Goal: Task Accomplishment & Management: Manage account settings

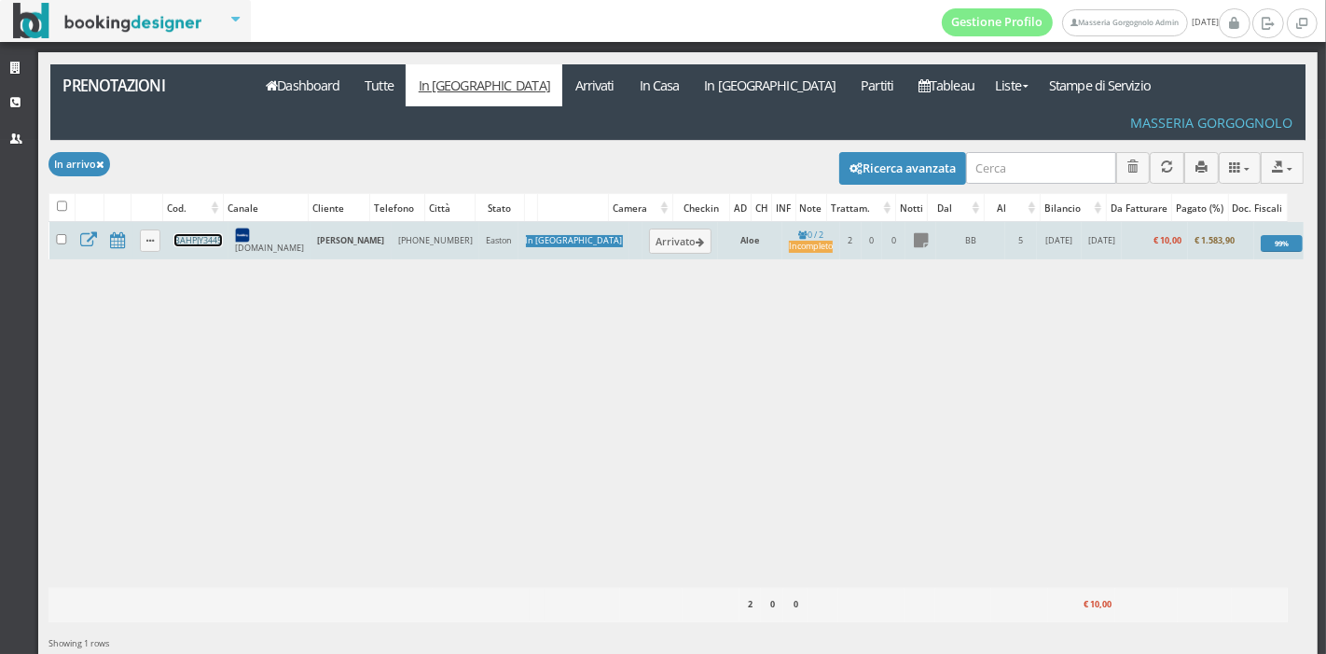
click at [199, 234] on link "BAHPJY3445" at bounding box center [198, 240] width 48 height 12
click at [649, 229] on button "Arrivato" at bounding box center [680, 241] width 62 height 24
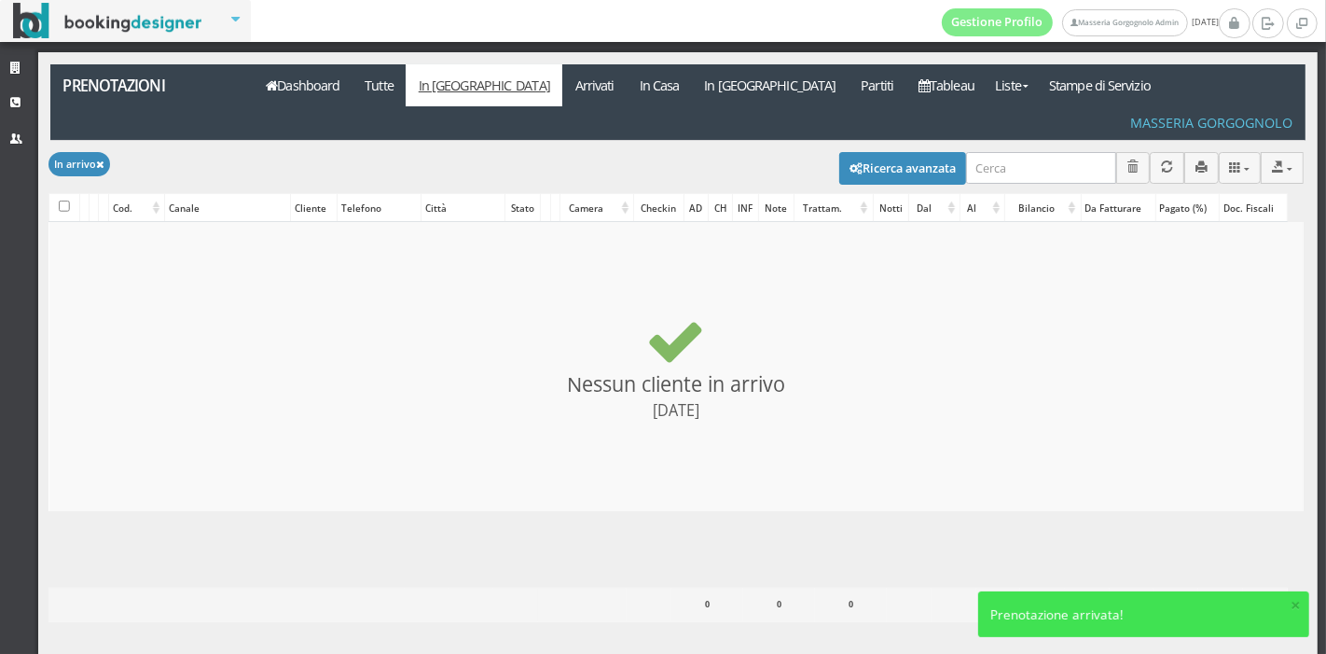
checkbox input "false"
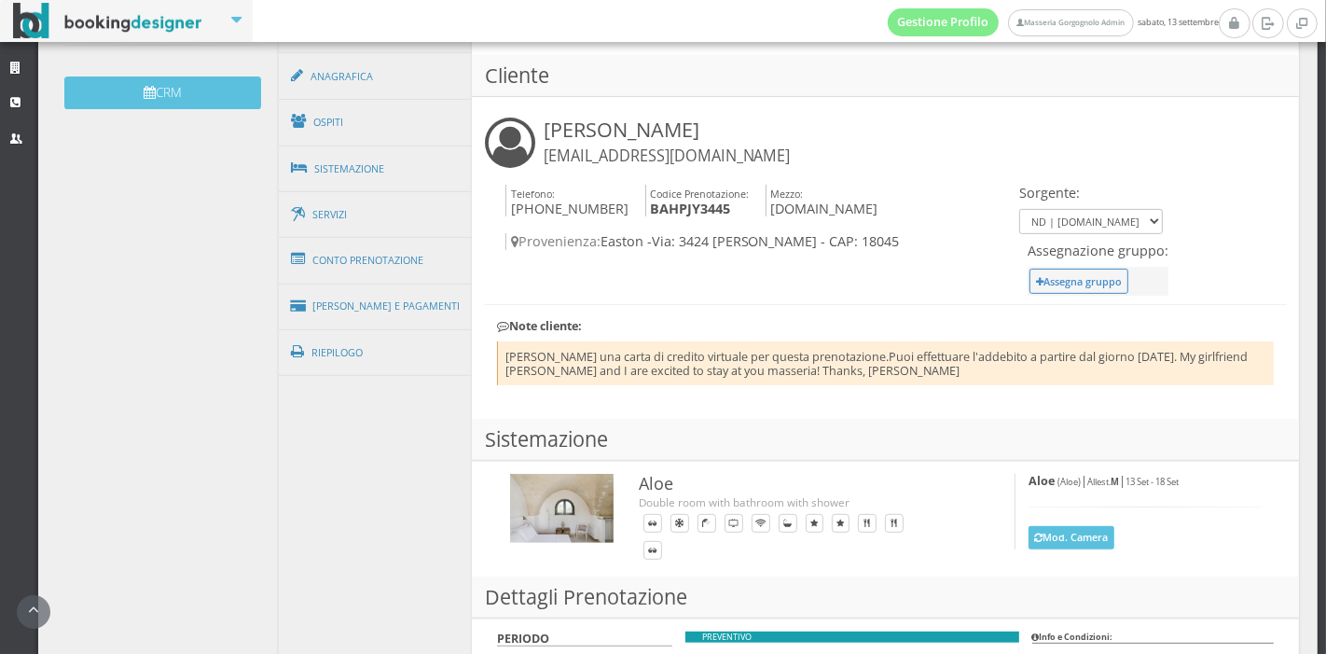
scroll to position [610, 0]
click at [356, 172] on link "Sistemazione" at bounding box center [375, 169] width 193 height 49
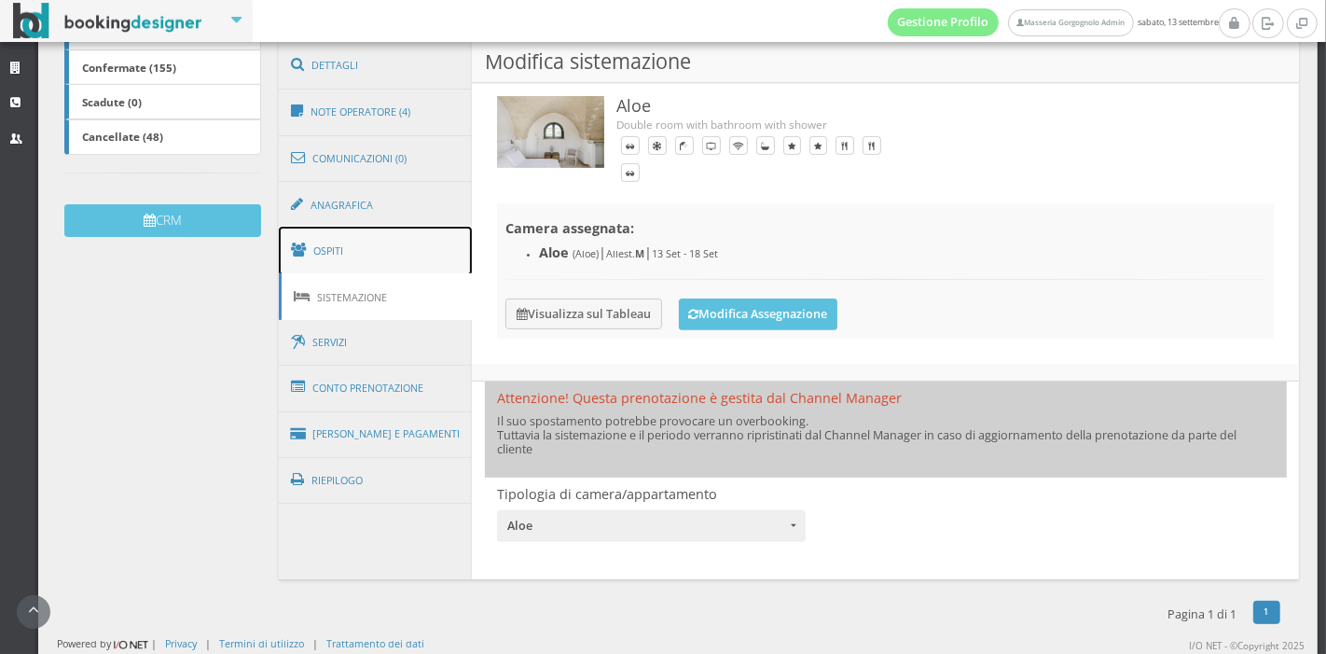
click at [361, 254] on link "Ospiti" at bounding box center [375, 251] width 193 height 49
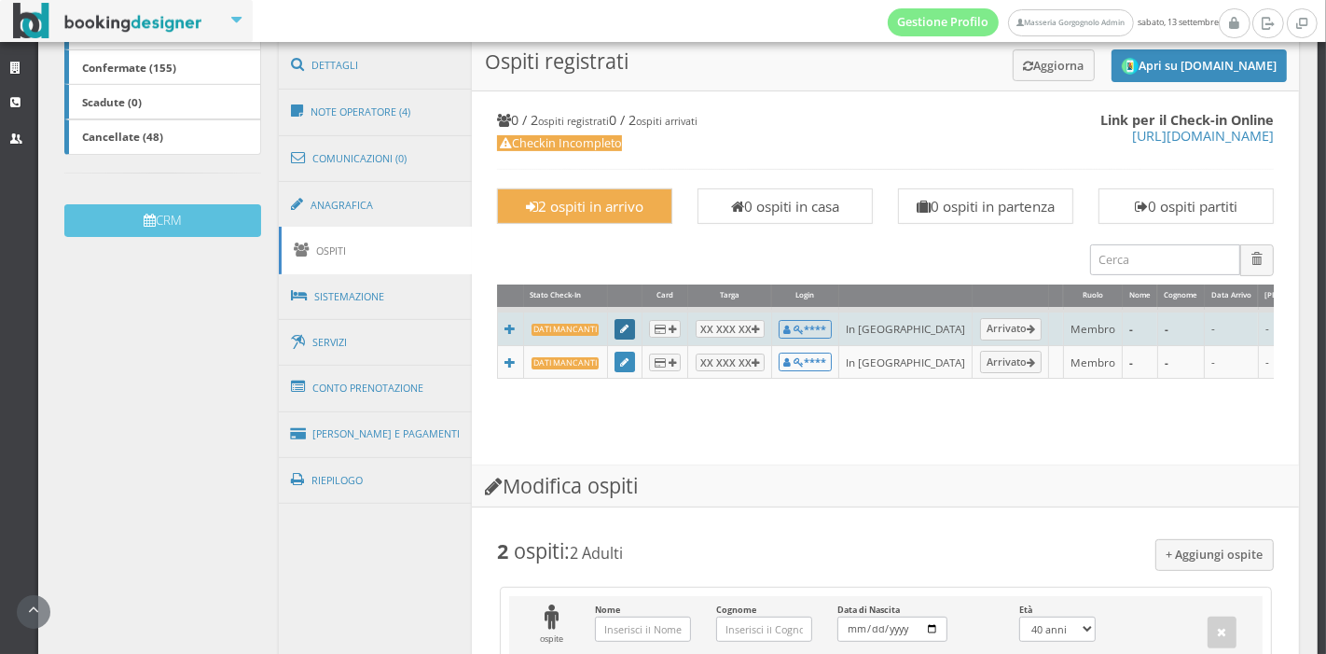
click at [620, 328] on icon at bounding box center [624, 330] width 8 height 10
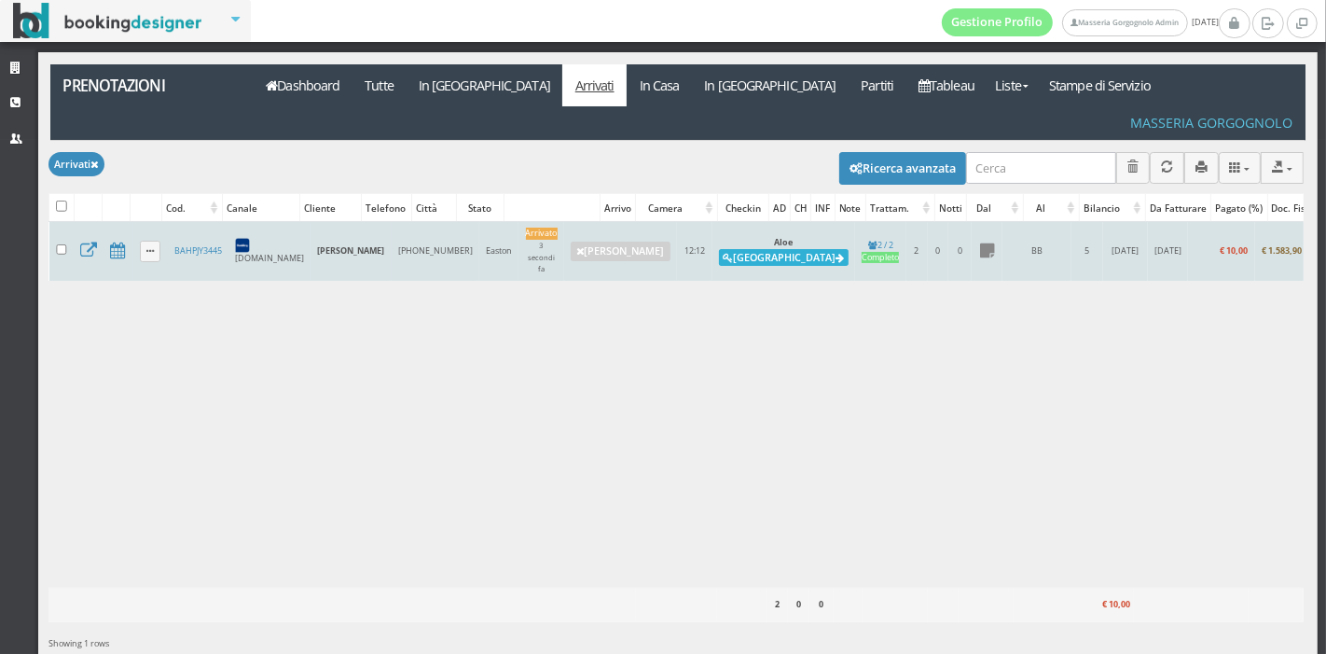
click at [719, 249] on button "[GEOGRAPHIC_DATA]" at bounding box center [784, 257] width 130 height 17
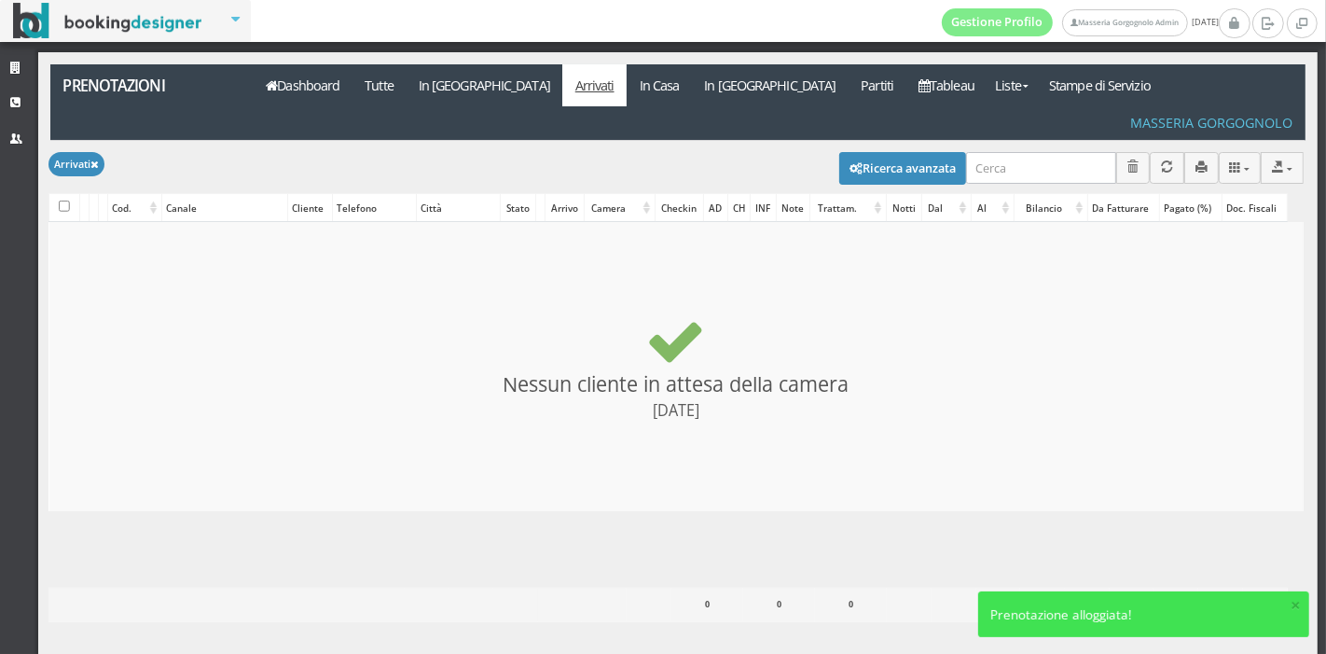
checkbox input "false"
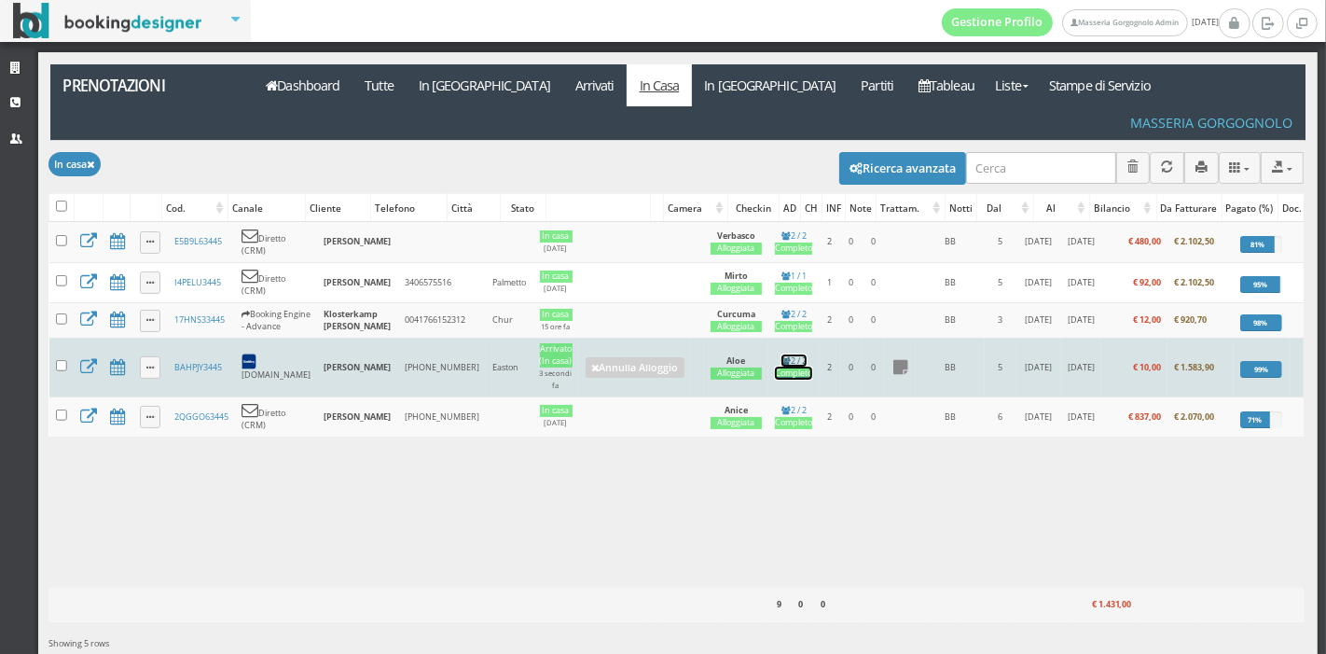
click at [778, 368] on div "Completo" at bounding box center [793, 374] width 37 height 12
click at [205, 361] on link "BAHPJY3445" at bounding box center [198, 367] width 48 height 12
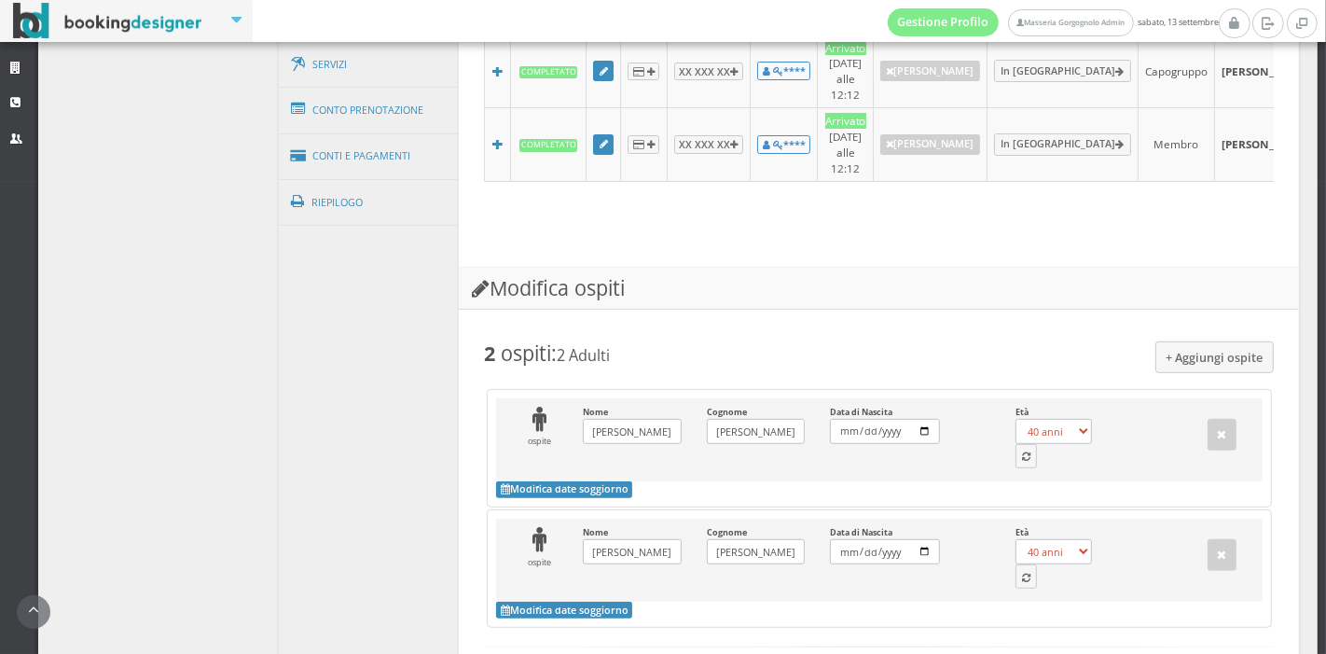
scroll to position [777, 0]
click at [1020, 444] on button "button" at bounding box center [1027, 455] width 22 height 24
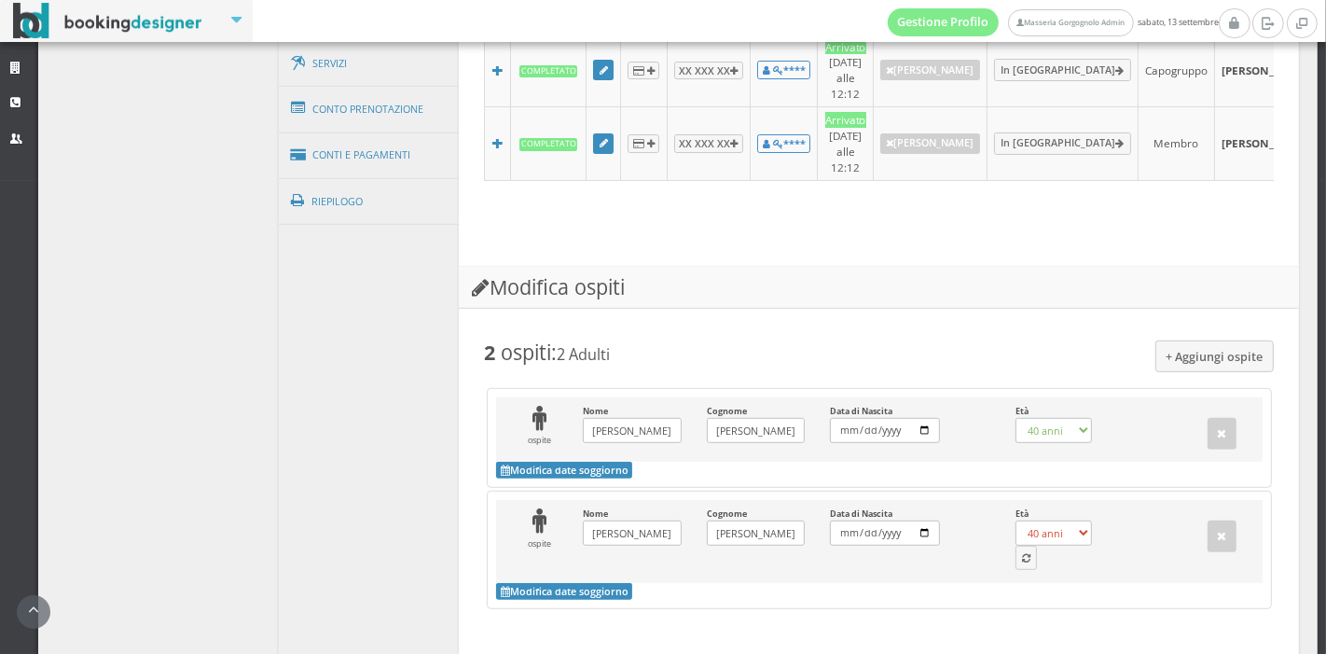
select select "48"
click at [1010, 562] on div "ospite Nome [PERSON_NAME] il Nome Cognome [PERSON_NAME] Inserisci il Cognome Da…" at bounding box center [879, 541] width 766 height 83
click at [1016, 558] on button "button" at bounding box center [1027, 558] width 22 height 24
select select "39"
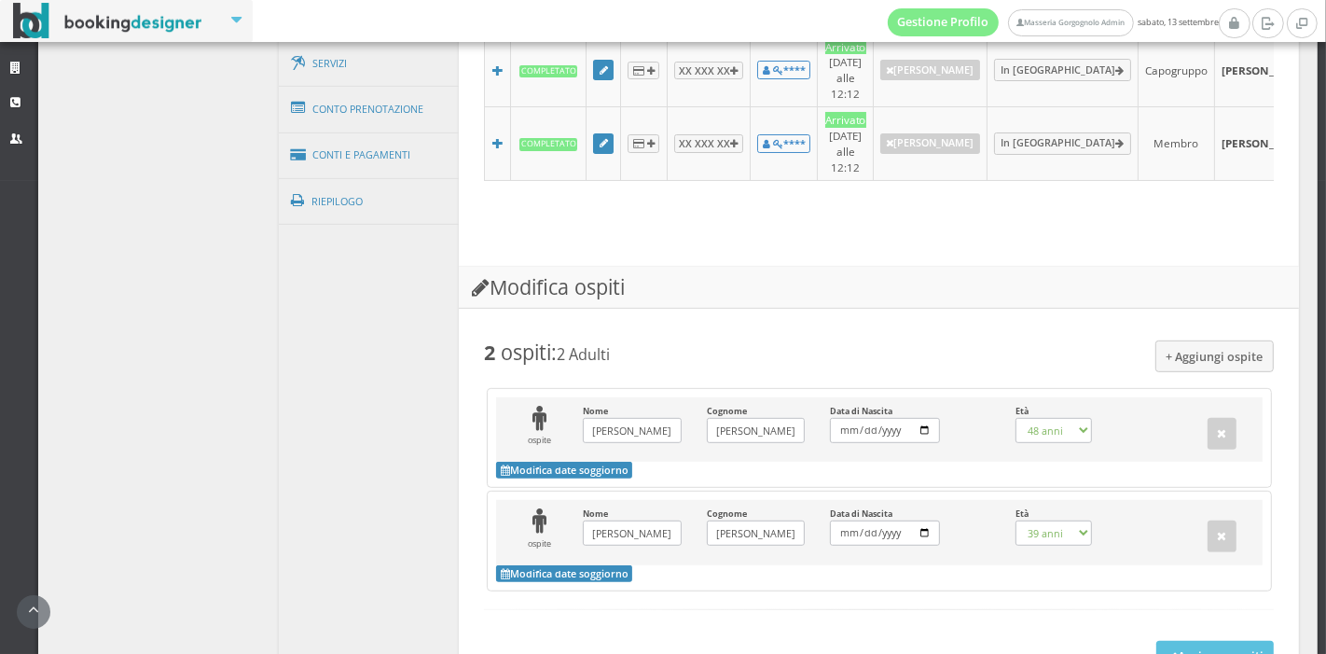
scroll to position [900, 0]
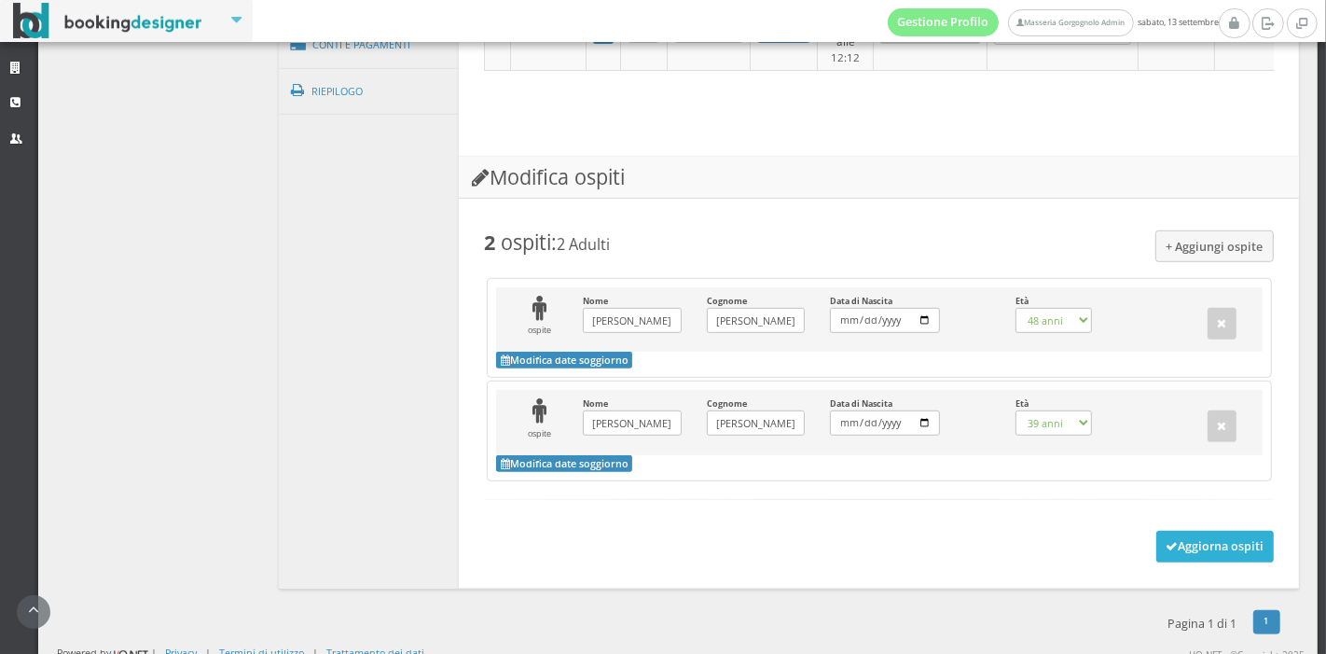
click at [1217, 534] on button "Aggiorna ospiti" at bounding box center [1216, 547] width 118 height 32
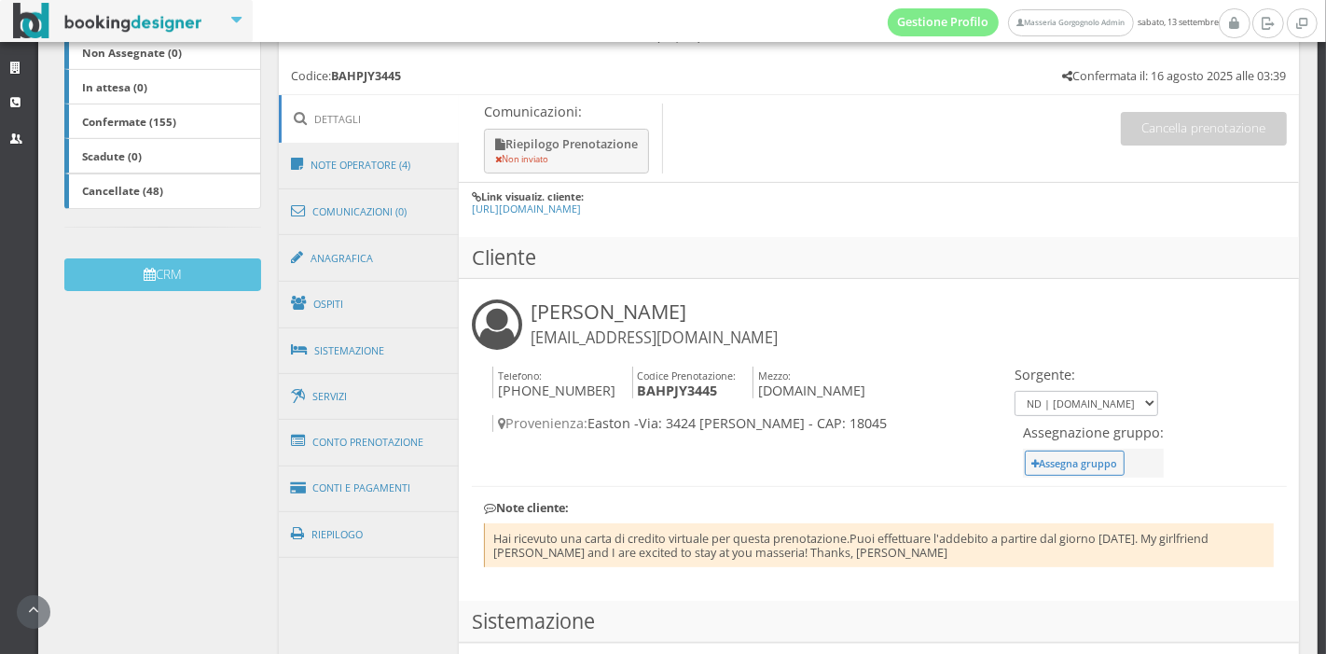
scroll to position [438, 0]
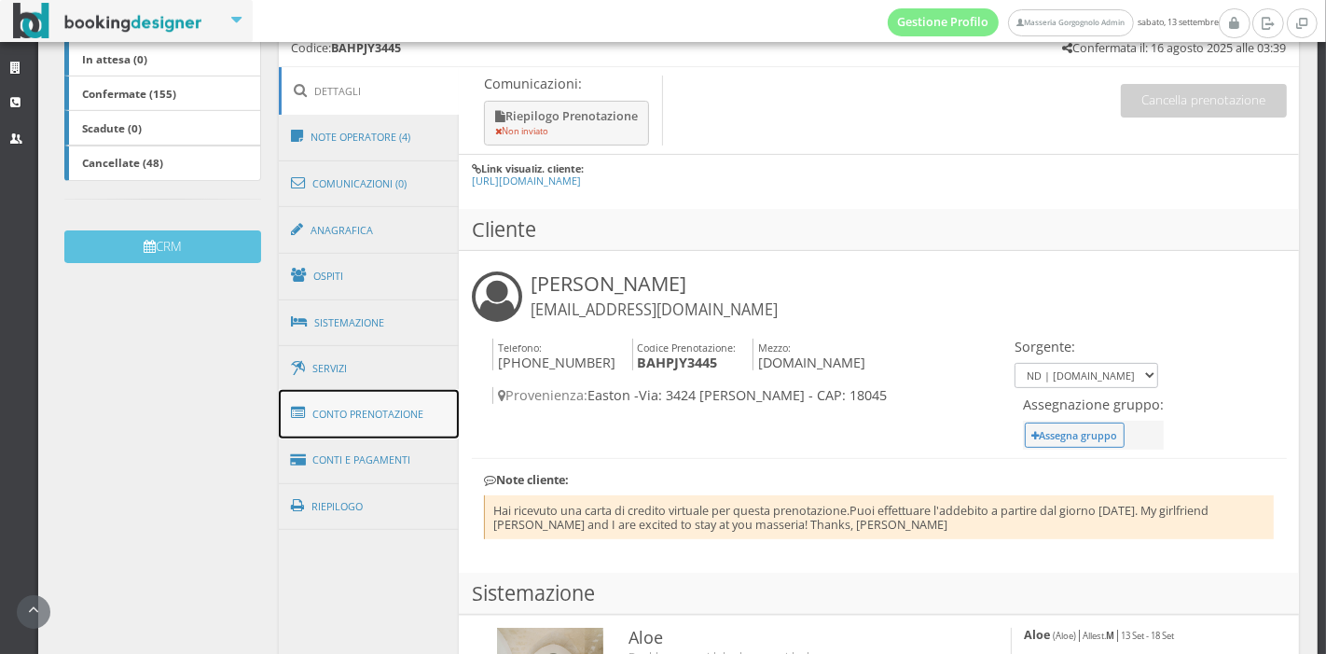
click at [346, 424] on link "Conto Prenotazione" at bounding box center [369, 414] width 181 height 49
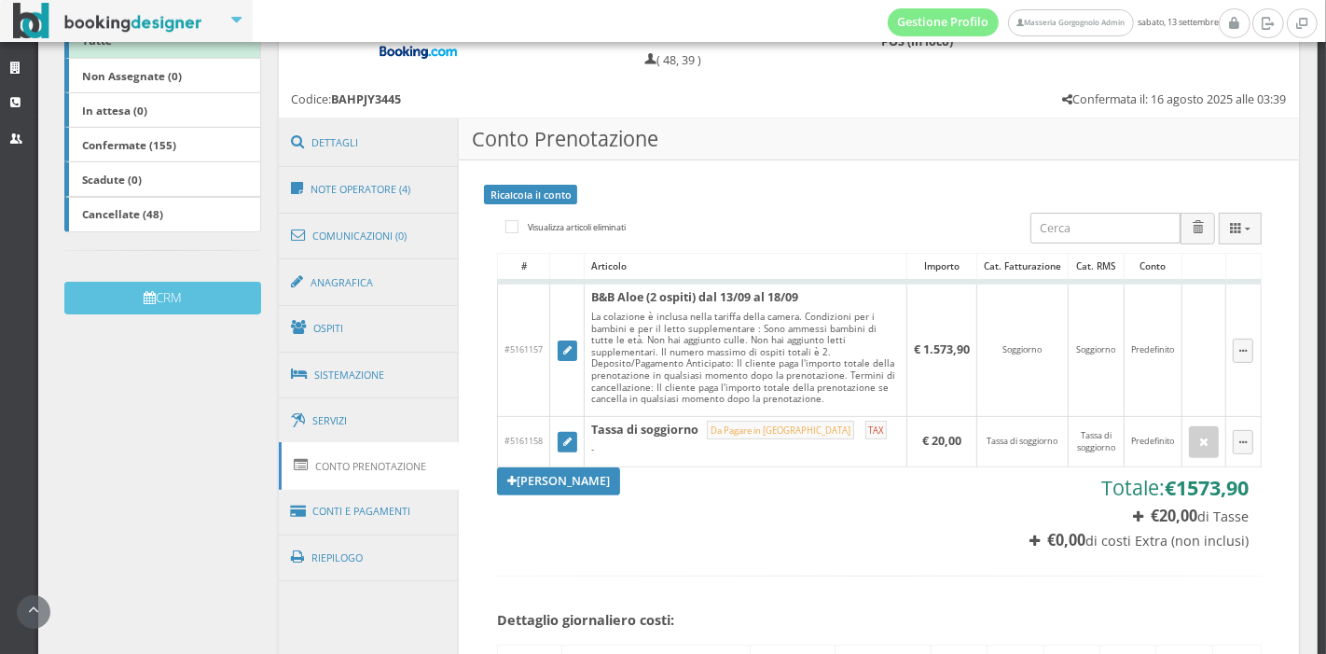
scroll to position [381, 0]
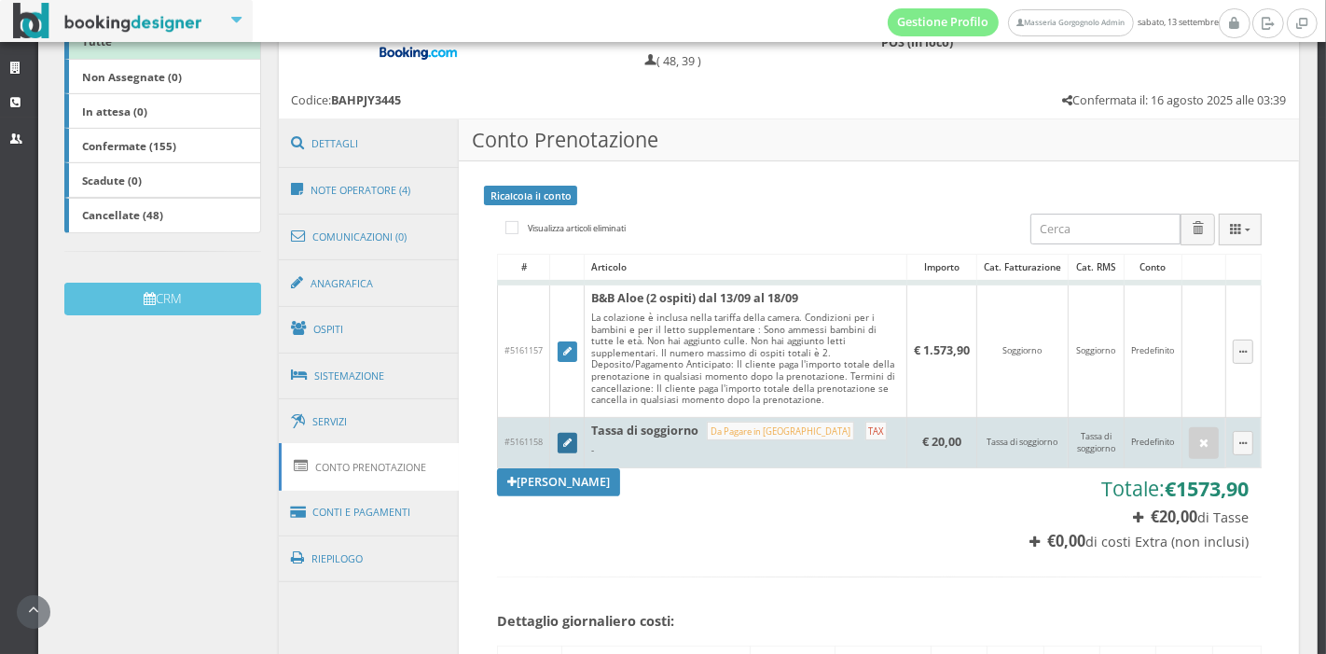
click at [563, 449] on icon at bounding box center [567, 443] width 8 height 10
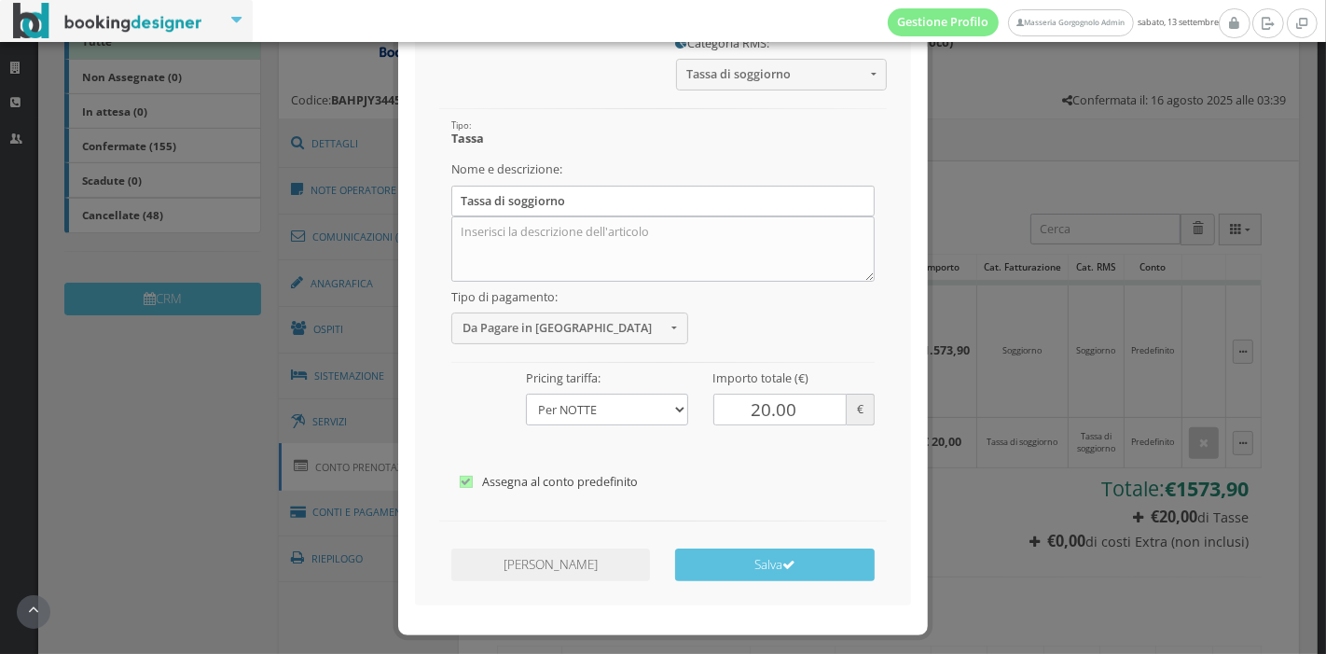
scroll to position [232, 0]
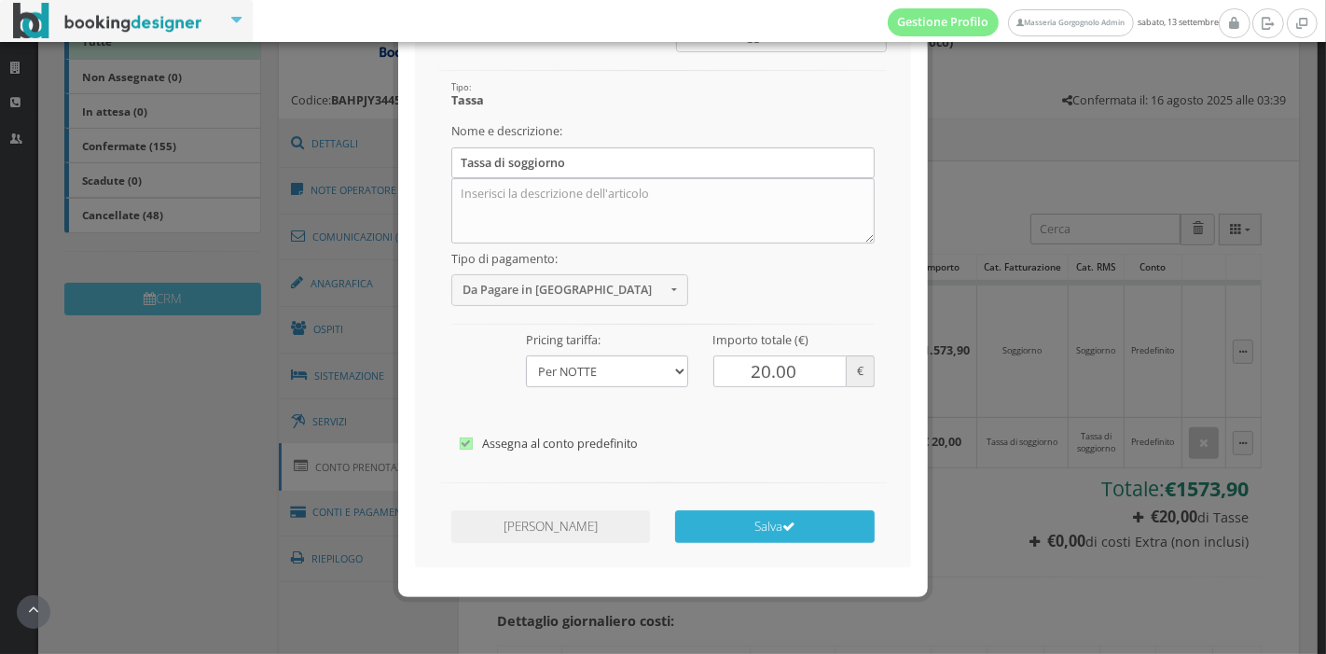
click at [770, 520] on button "Salva" at bounding box center [774, 526] width 199 height 33
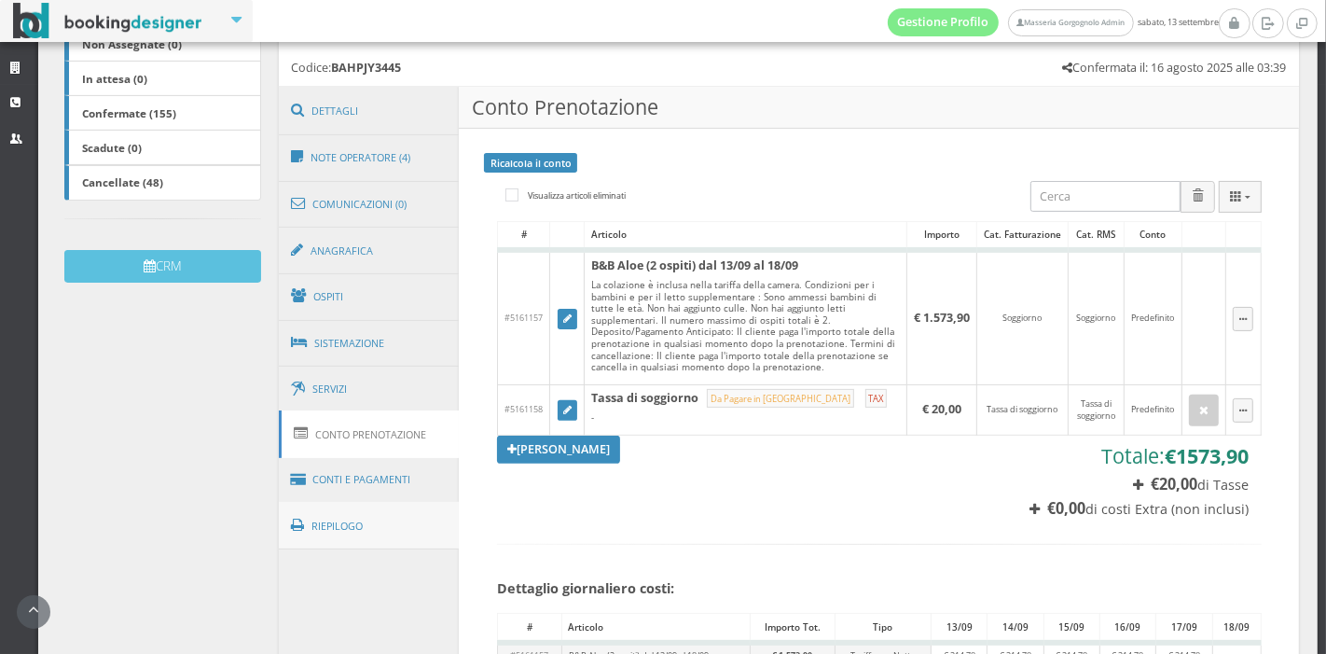
scroll to position [412, 0]
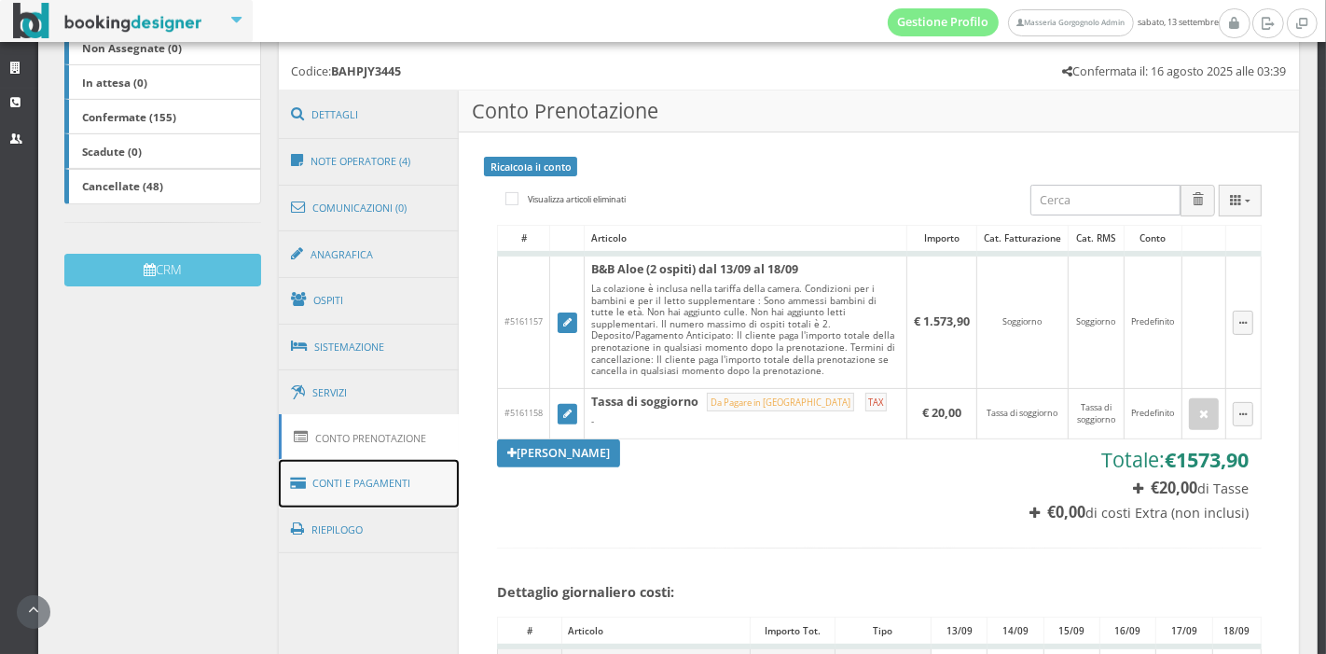
click at [359, 486] on link "Conti e Pagamenti" at bounding box center [369, 484] width 181 height 48
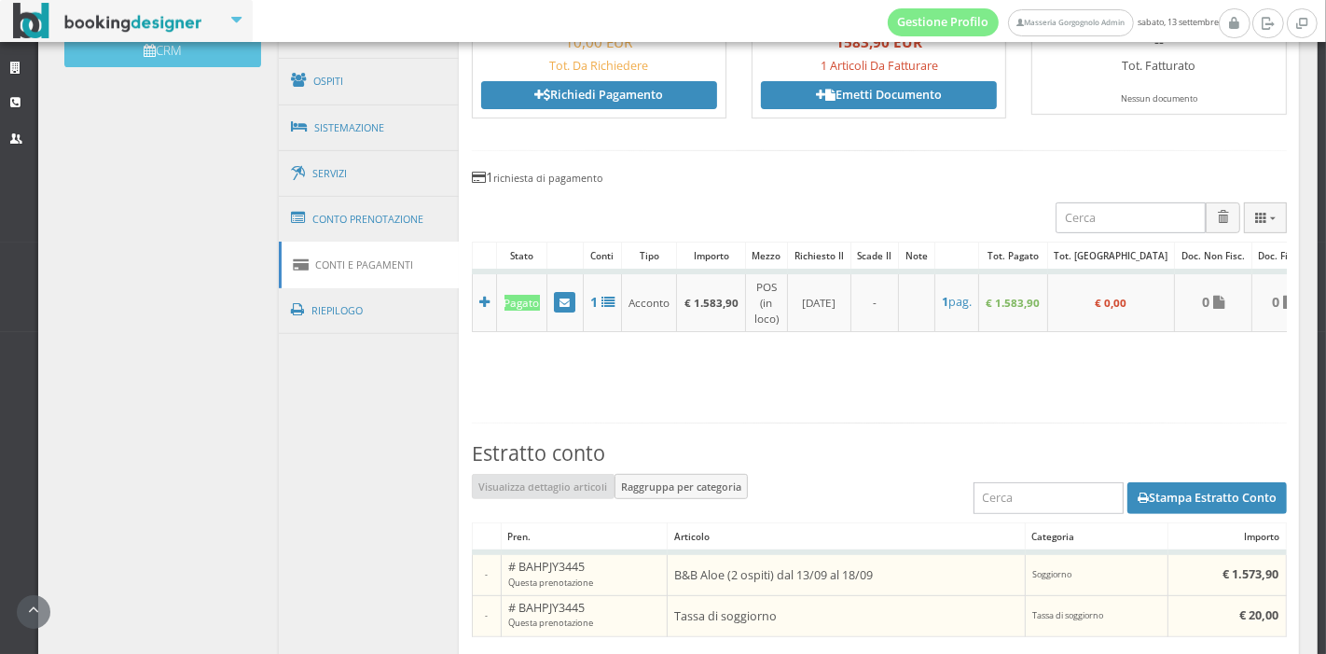
scroll to position [657, 0]
click at [887, 325] on section "Conto: Christopher Geiger Modifica https://bookingdesigner.com/srv/masseriagorg…" at bounding box center [879, 537] width 840 height 1233
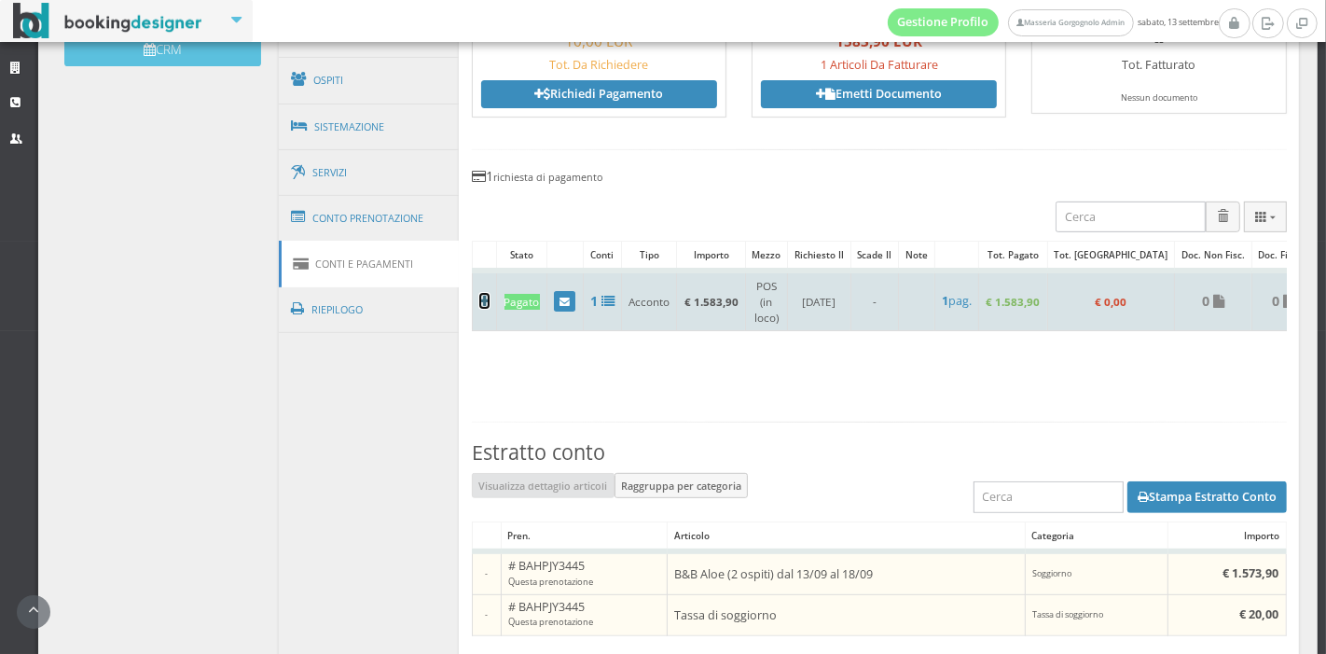
click at [486, 298] on icon at bounding box center [484, 301] width 10 height 13
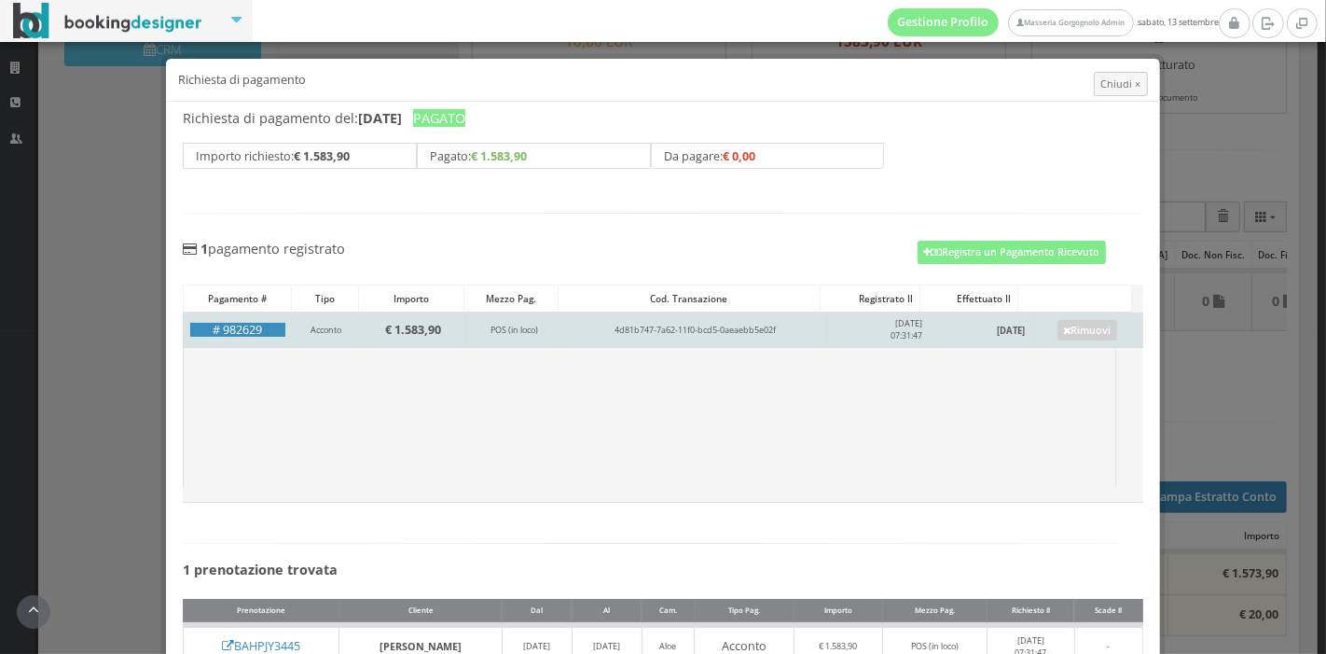
click at [392, 327] on b "€ 1.583,90" at bounding box center [413, 330] width 56 height 16
click at [1061, 331] on link "Rimuovi" at bounding box center [1088, 330] width 60 height 21
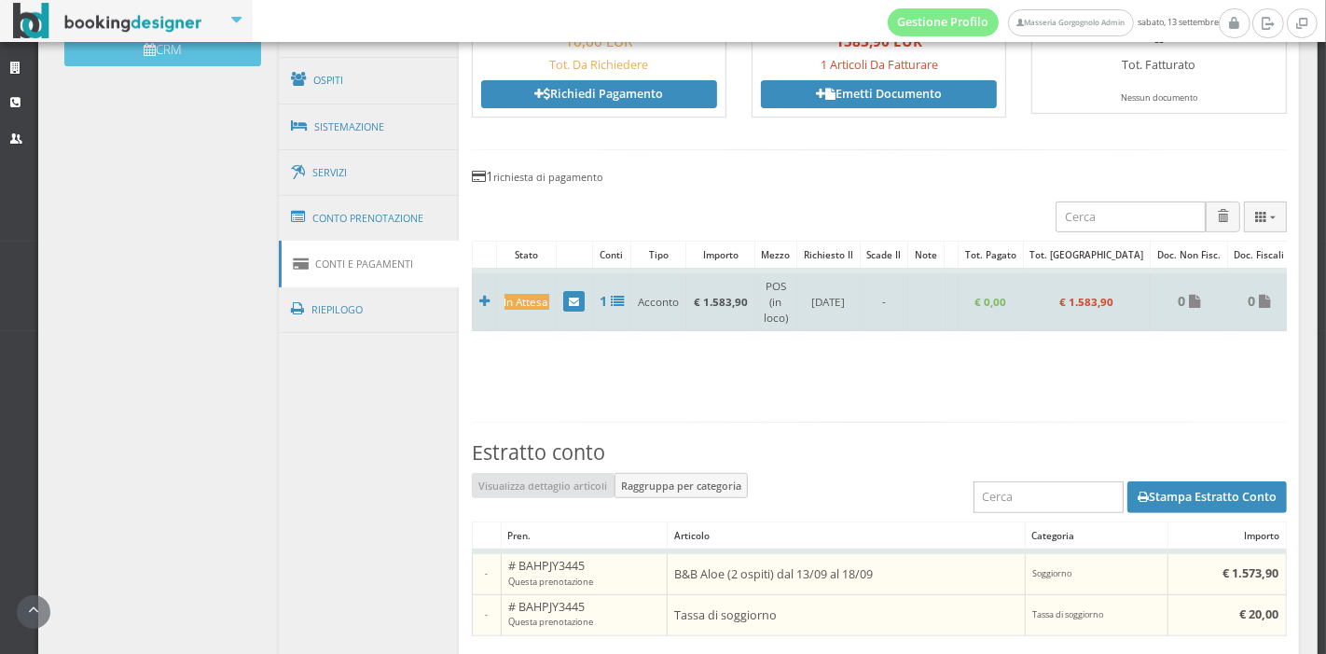
click at [1305, 303] on icon at bounding box center [1308, 303] width 7 height 10
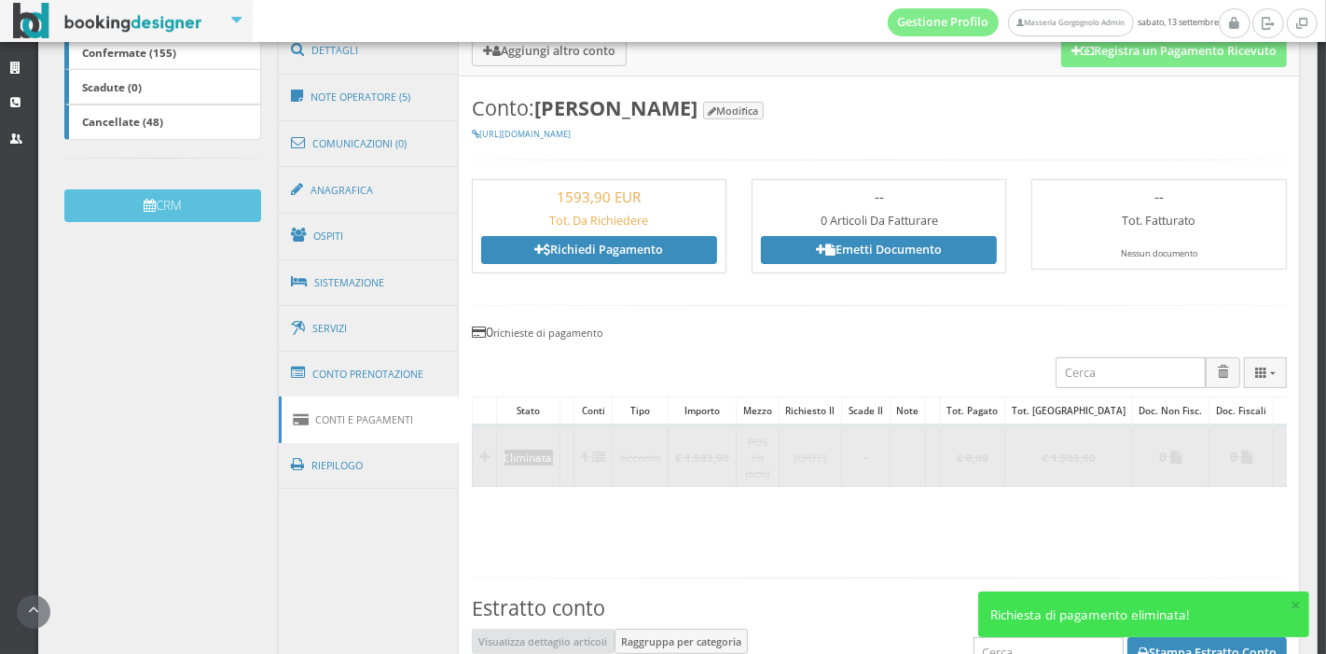
scroll to position [381, 0]
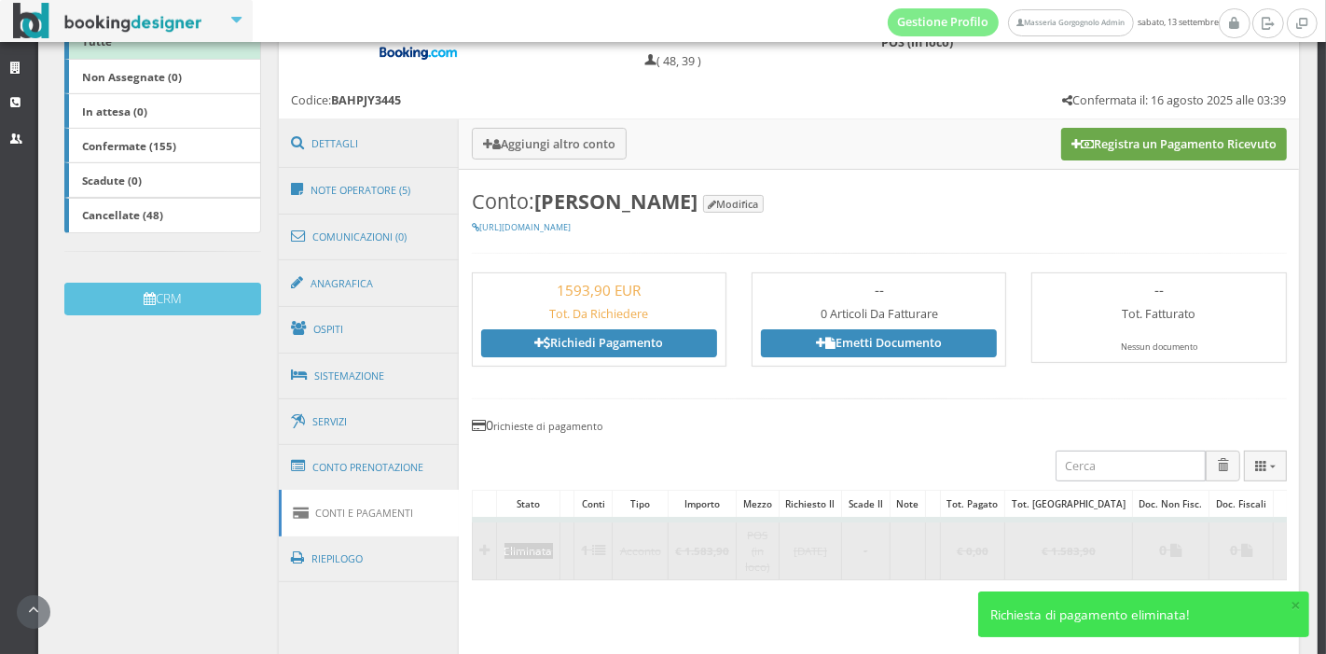
click at [1090, 142] on button "Registra un Pagamento Ricevuto" at bounding box center [1175, 144] width 226 height 32
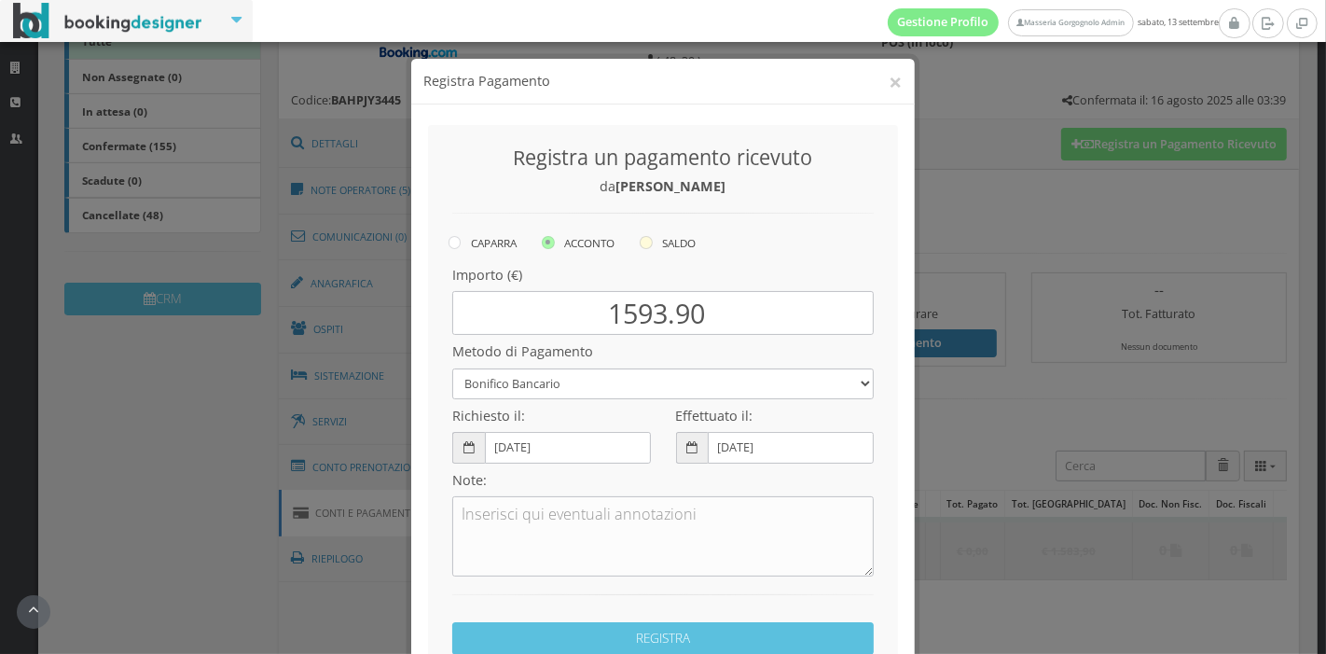
click at [640, 244] on icon at bounding box center [646, 242] width 13 height 13
radio input "true"
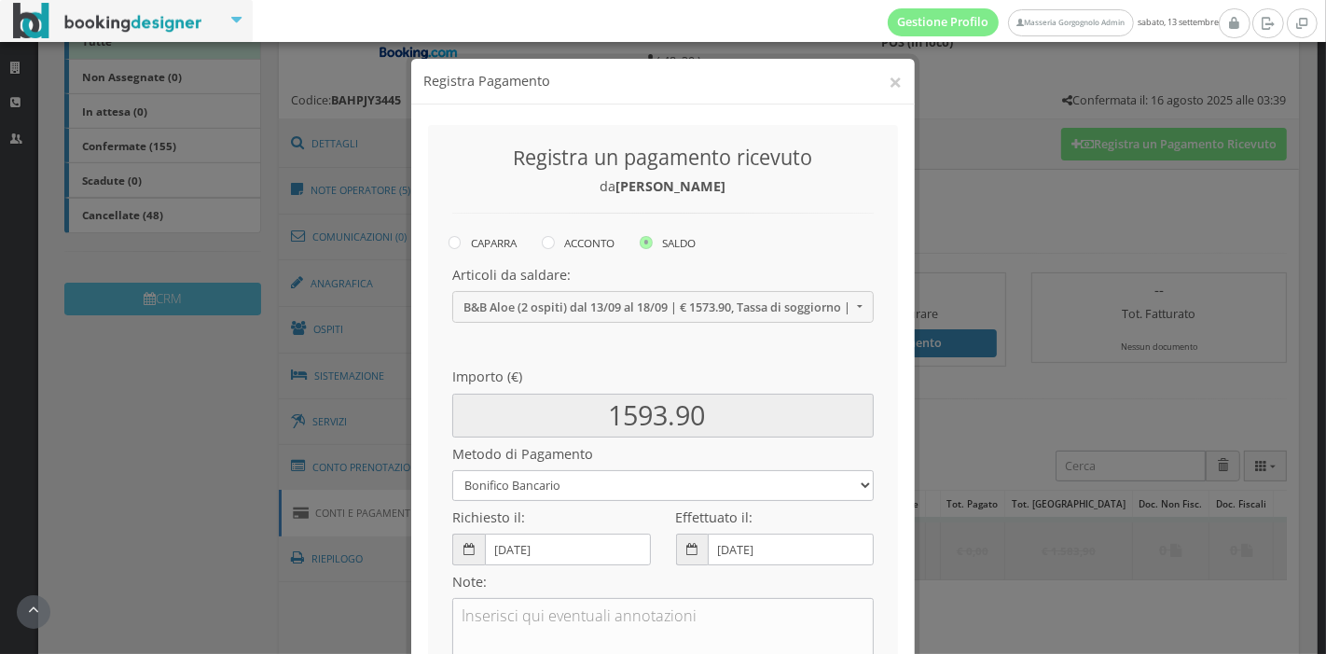
click at [627, 326] on div "Articoli da saldare: B&B Aloe (2 ospiti) dal 13/09 al 18/09 | € 1573.90, Tassa …" at bounding box center [663, 309] width 447 height 102
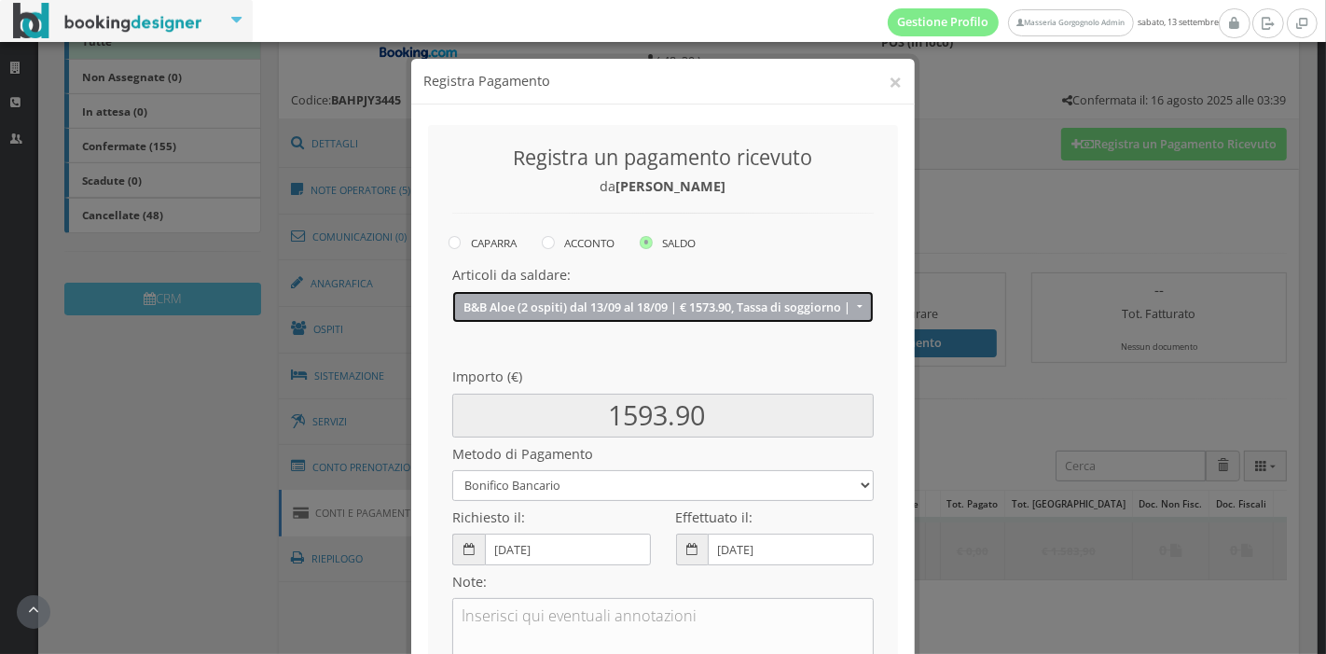
click at [636, 315] on button "B&B Aloe (2 ospiti) dal 13/09 al 18/09 | € 1573.90, Tassa di soggiorno | € 20.0…" at bounding box center [663, 306] width 422 height 31
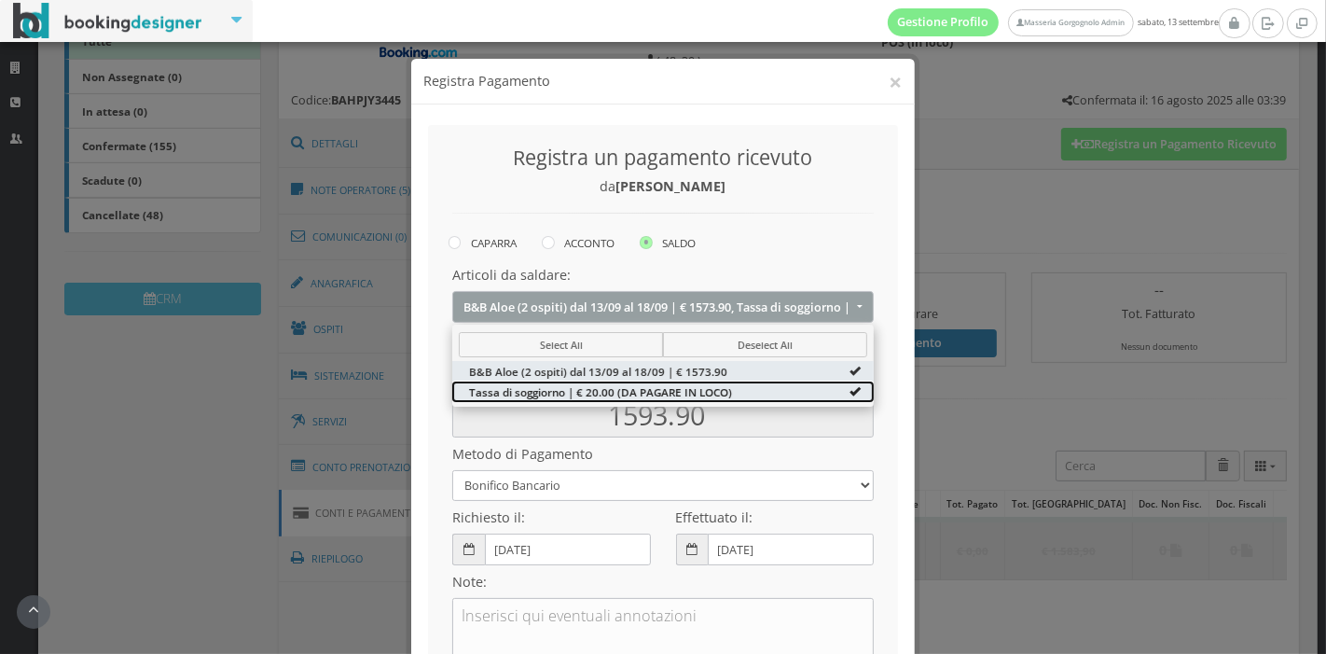
click at [634, 398] on span "Tassa di soggiorno | € 20.00 (DA PAGARE IN LOCO)" at bounding box center [600, 391] width 263 height 16
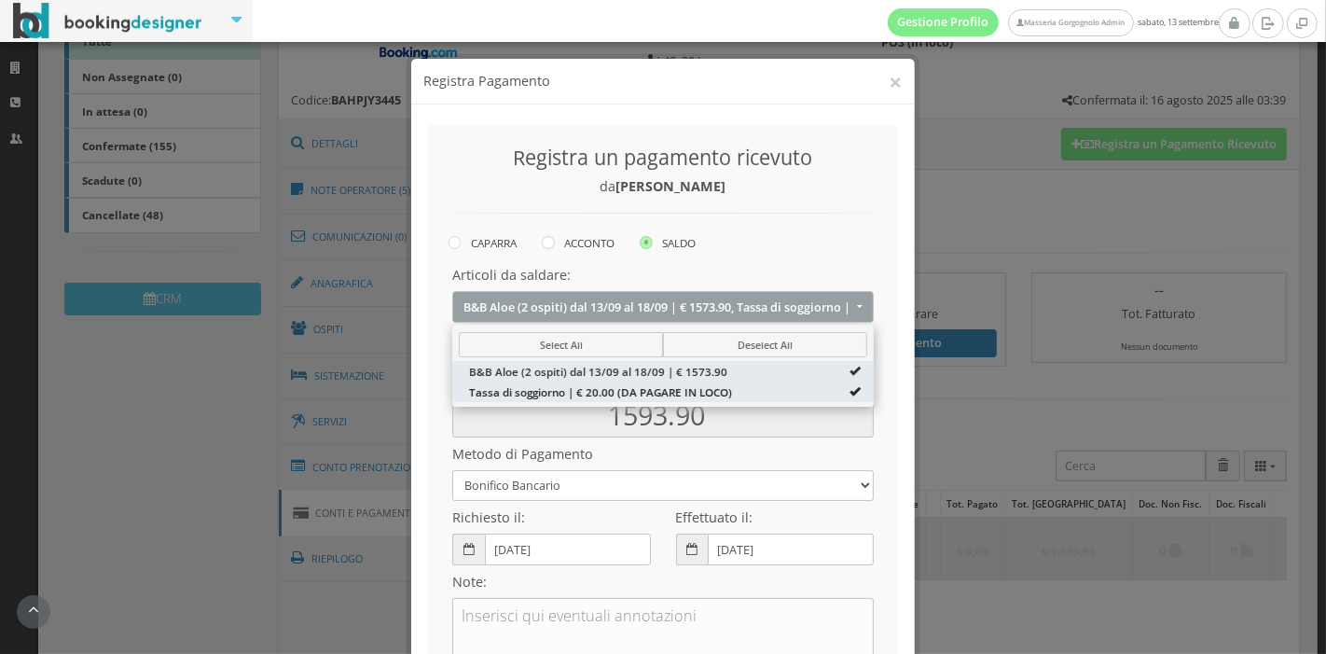
type input "1573.90"
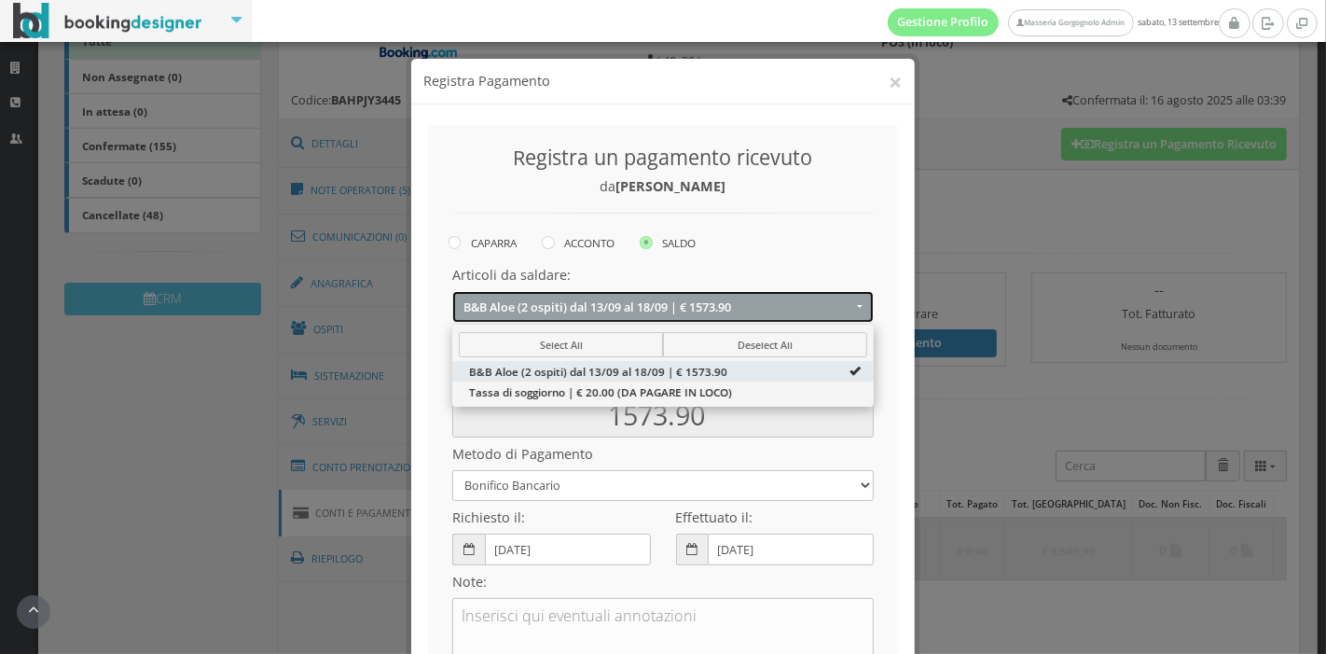
click at [747, 319] on button "B&B Aloe (2 ospiti) dal 13/09 al 18/09 | € 1573.90" at bounding box center [663, 306] width 422 height 31
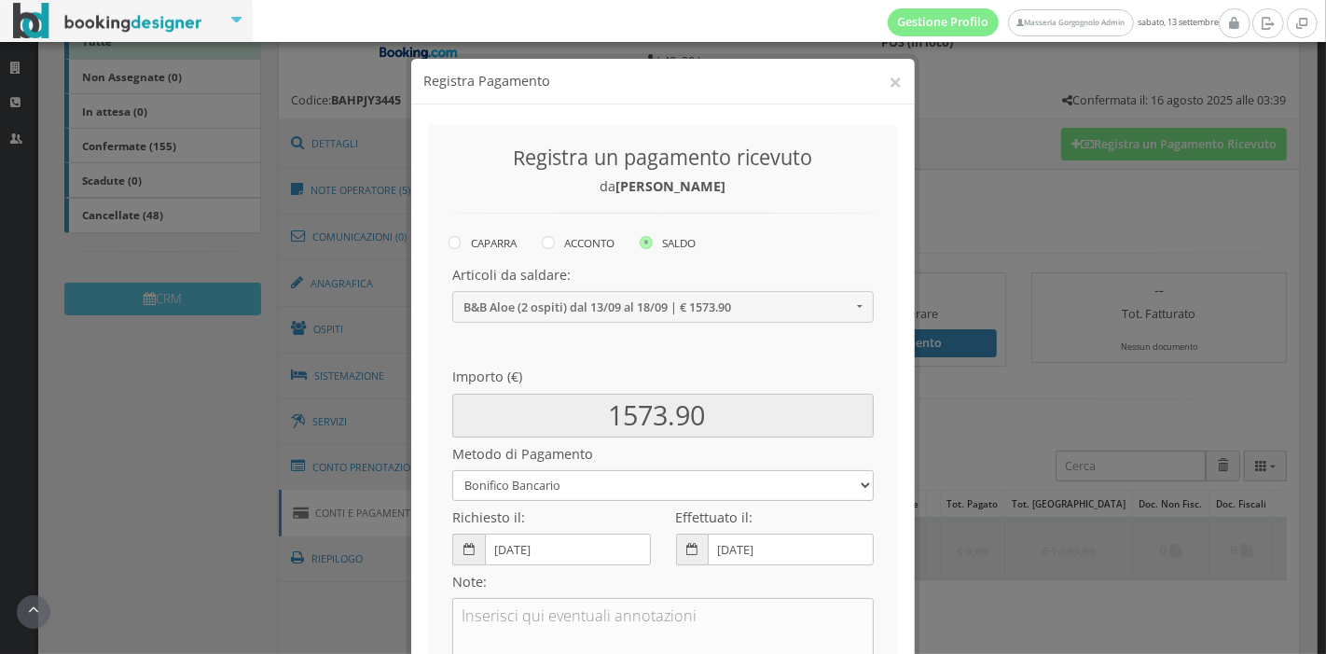
click at [464, 545] on icon at bounding box center [469, 550] width 11 height 12
click at [503, 555] on input "[DATE]" at bounding box center [568, 549] width 166 height 31
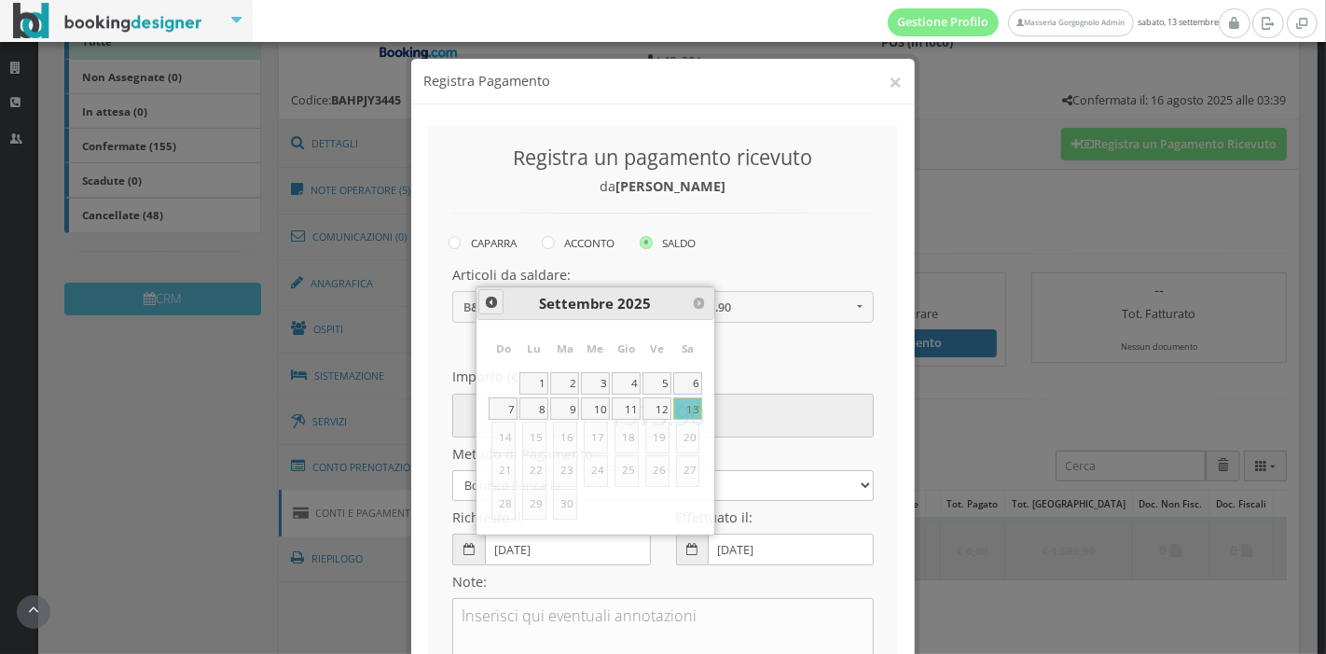
click at [485, 305] on span at bounding box center [491, 302] width 15 height 15
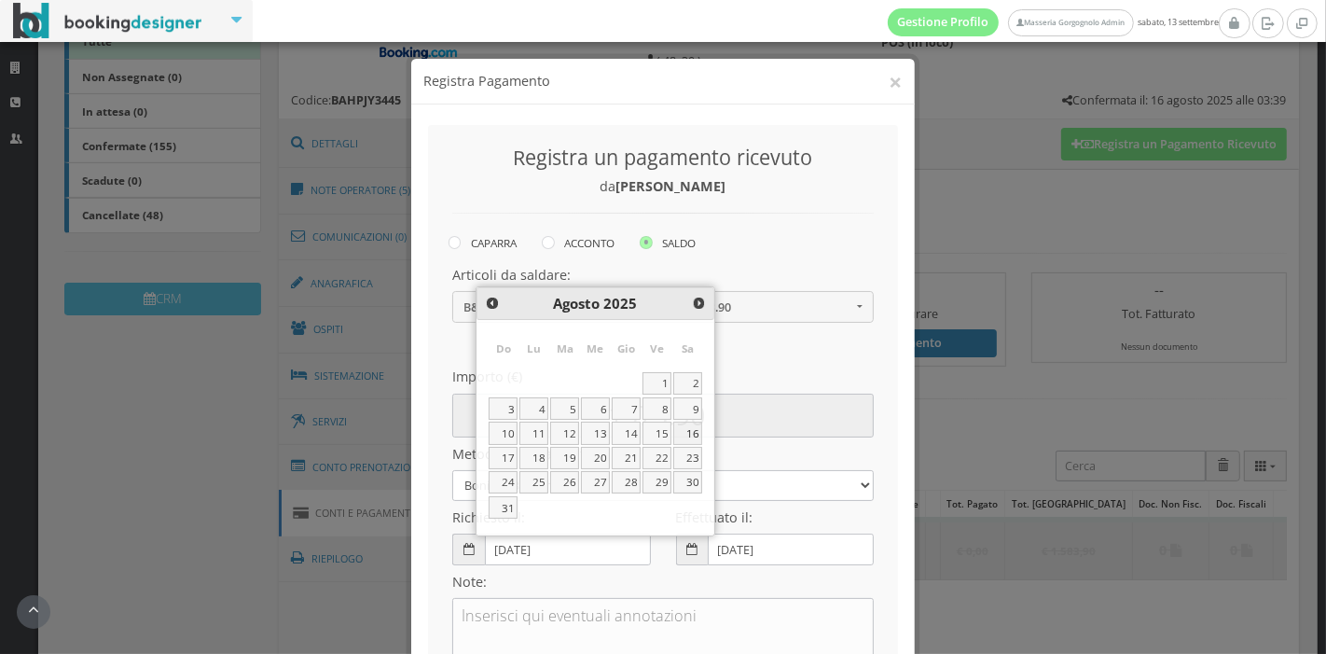
click at [687, 427] on link "16" at bounding box center [687, 433] width 29 height 22
type input "16-08-2025"
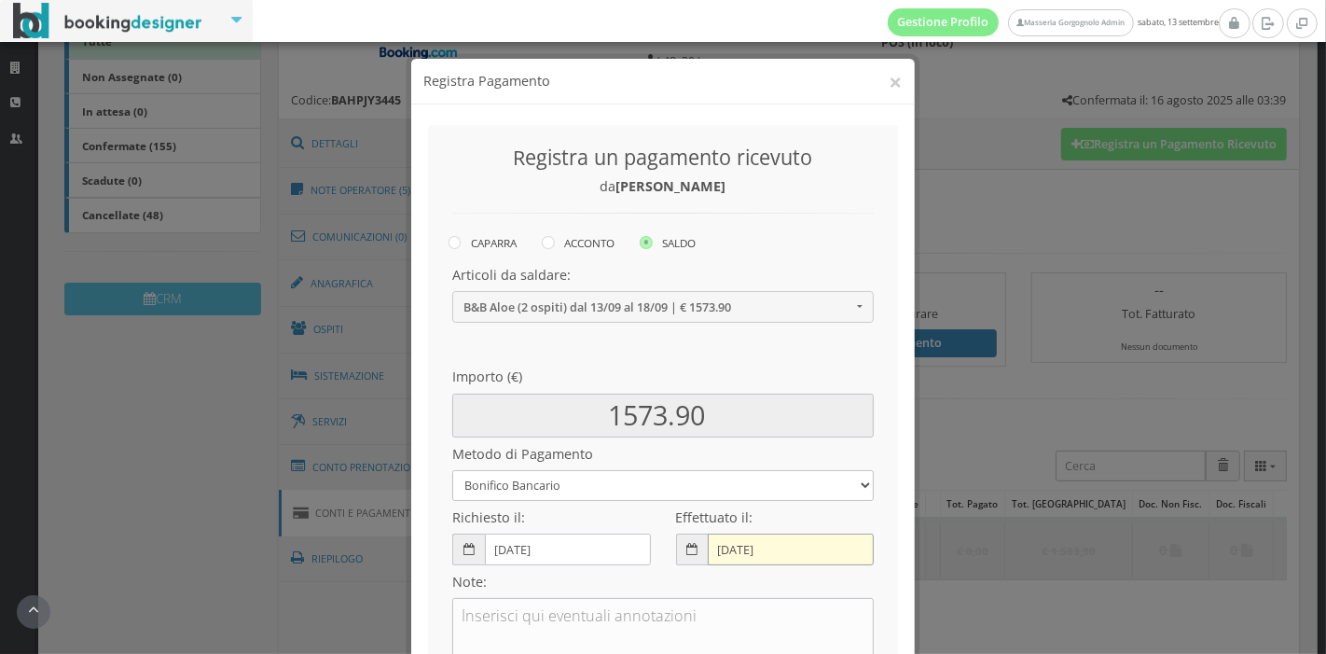
click at [719, 547] on input "[DATE]" at bounding box center [791, 549] width 166 height 31
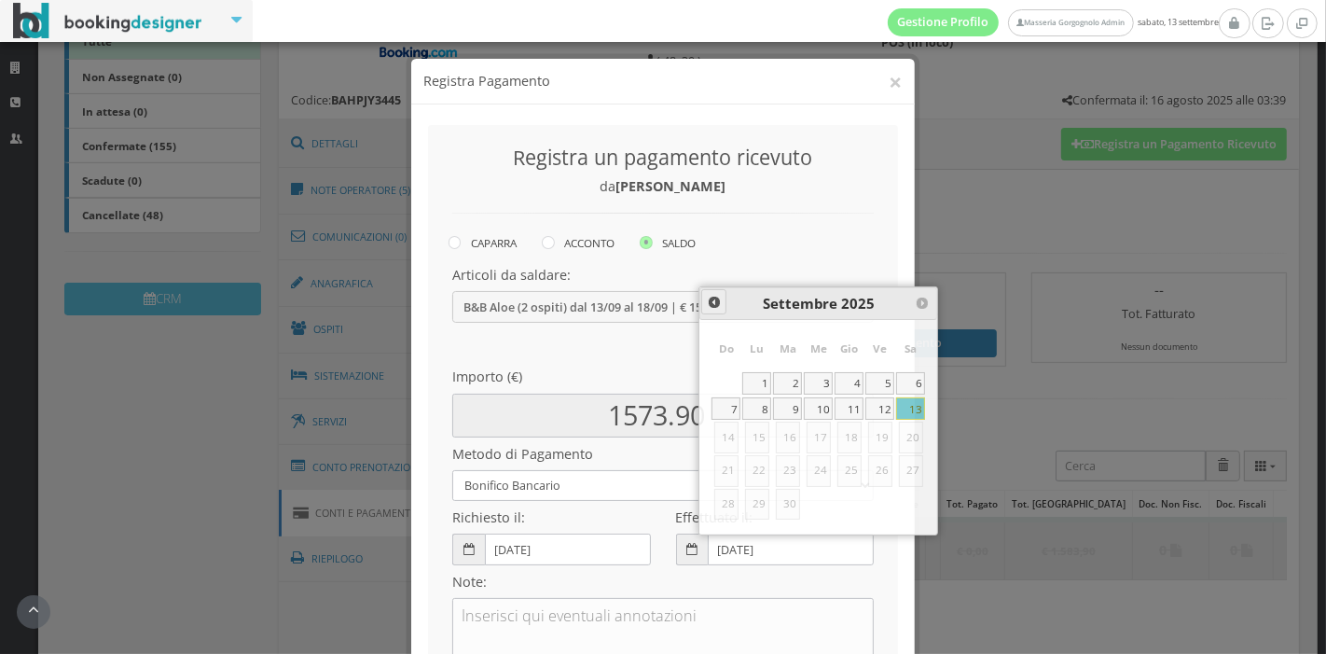
click at [707, 305] on span at bounding box center [714, 302] width 15 height 15
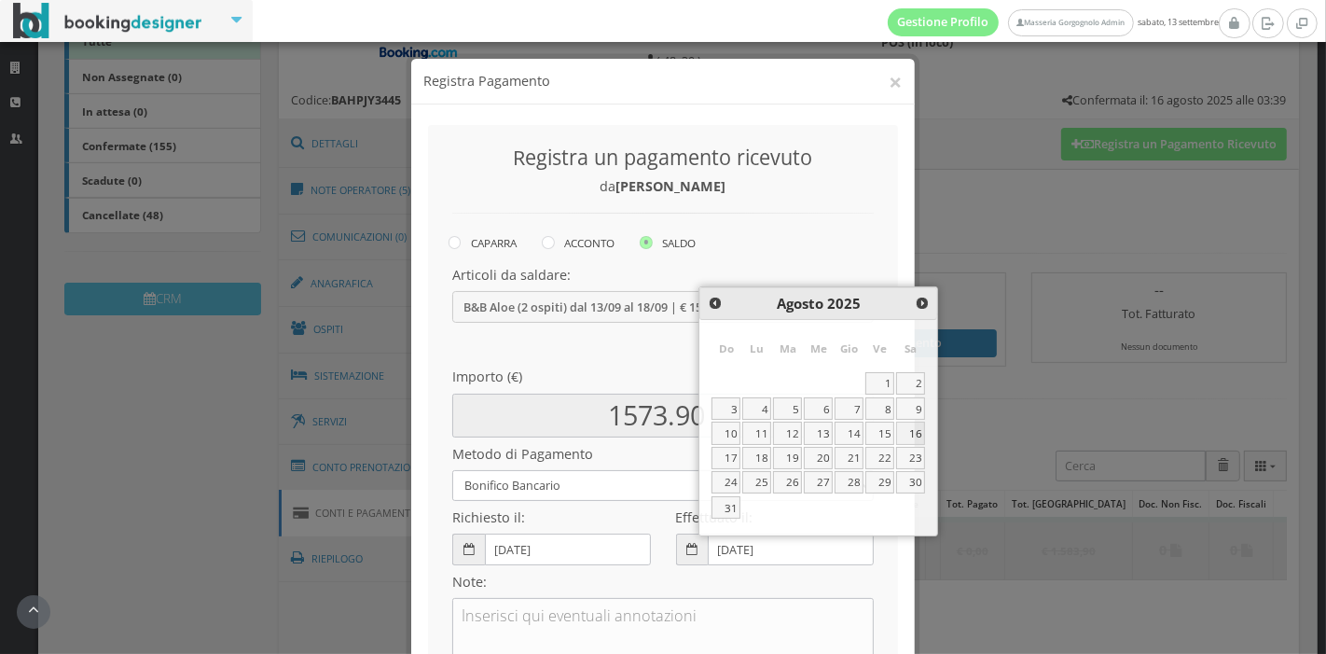
click at [924, 430] on link "16" at bounding box center [910, 433] width 29 height 22
type input "16-08-2025"
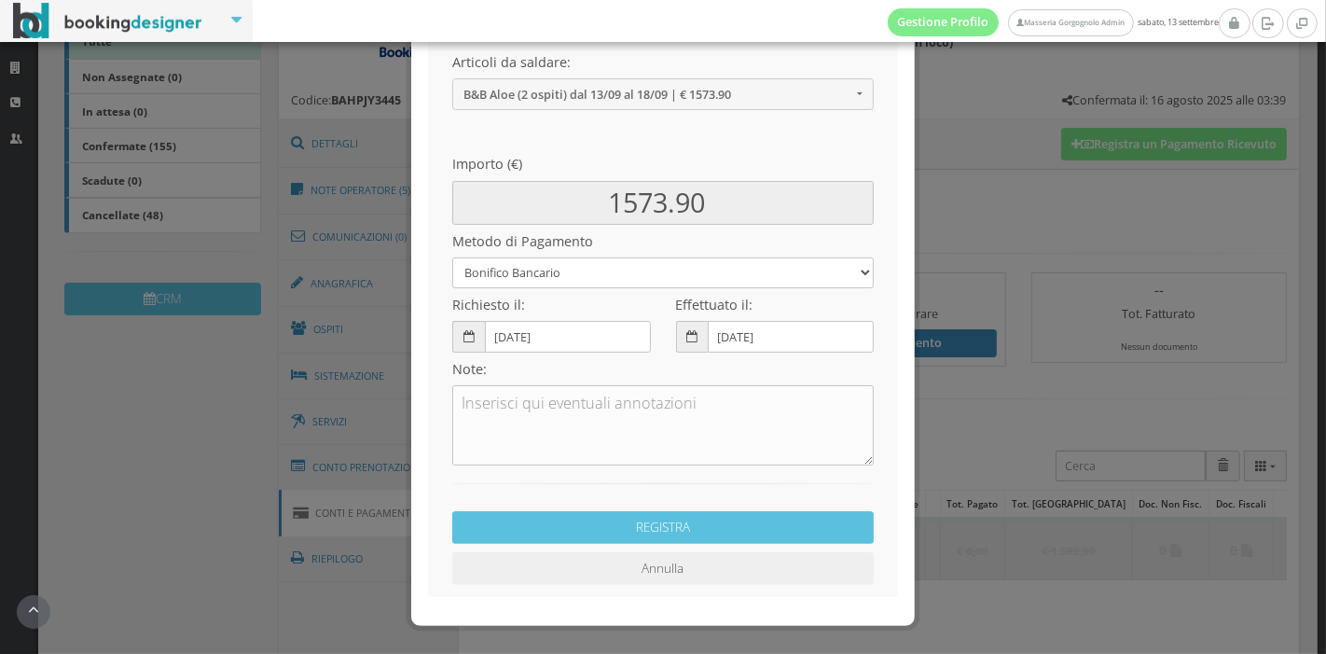
scroll to position [238, 0]
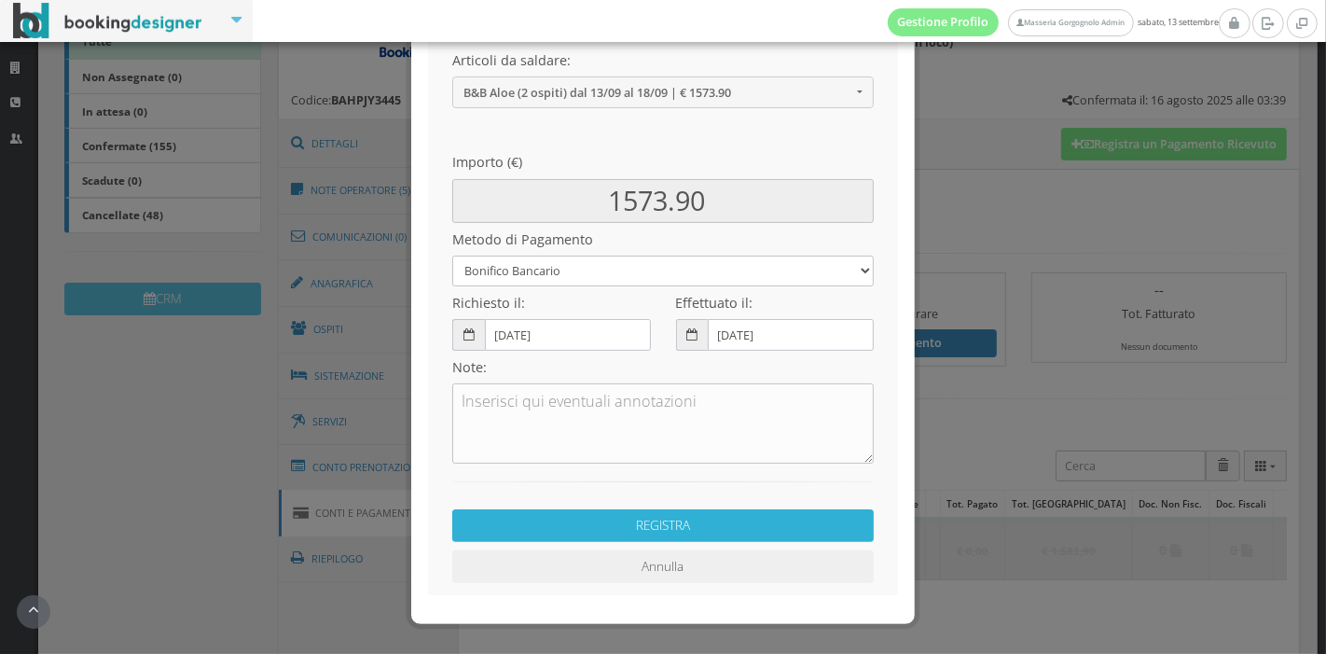
click at [692, 524] on button "REGISTRA" at bounding box center [663, 525] width 422 height 33
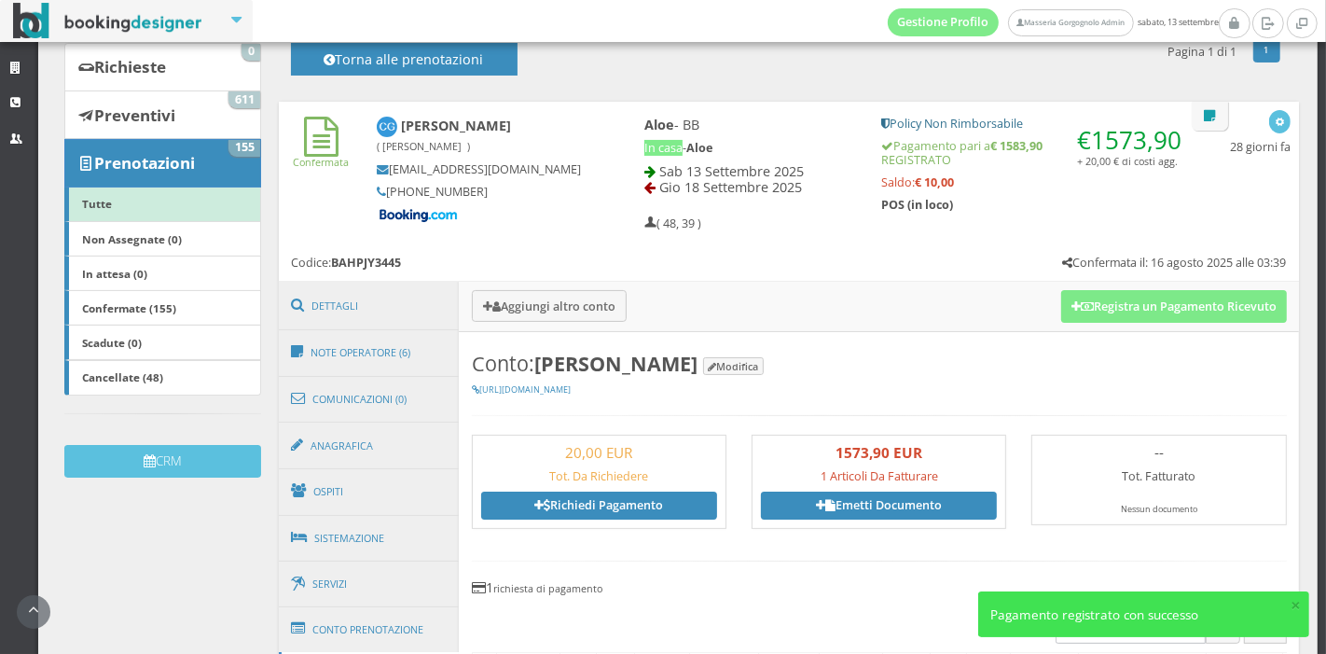
scroll to position [124, 0]
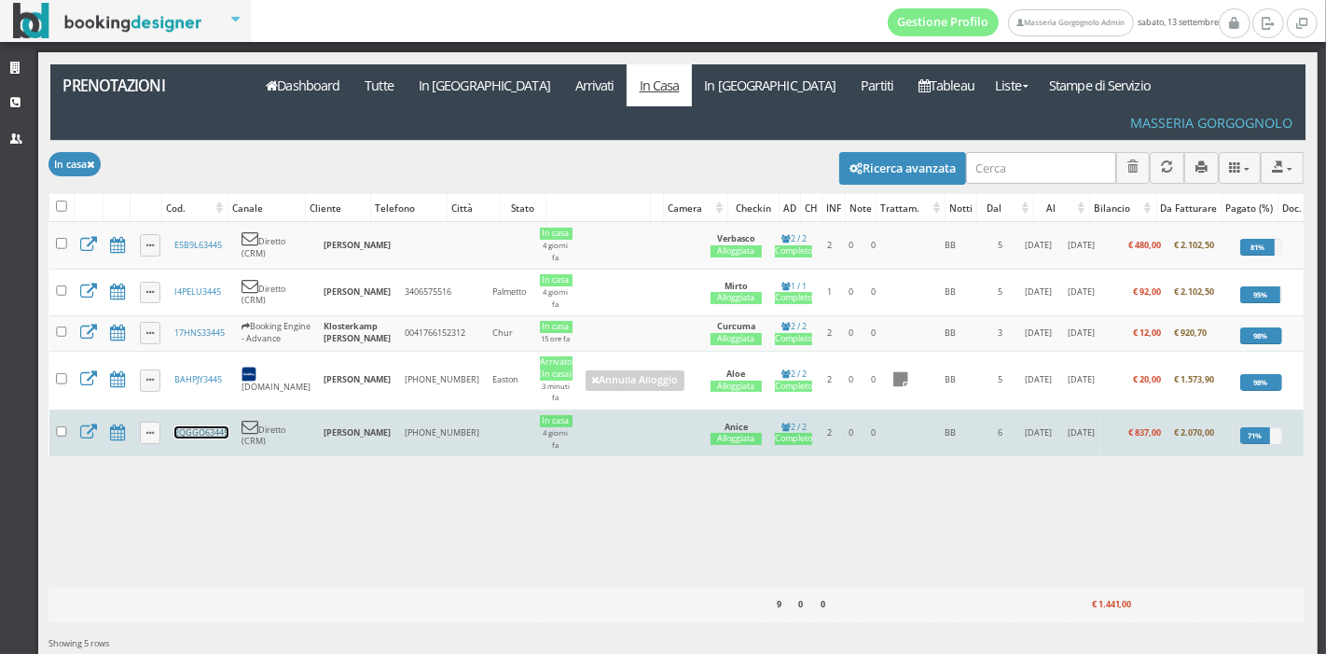
click at [205, 426] on link "2QGGO63445" at bounding box center [201, 432] width 54 height 12
